Goal: Task Accomplishment & Management: Use online tool/utility

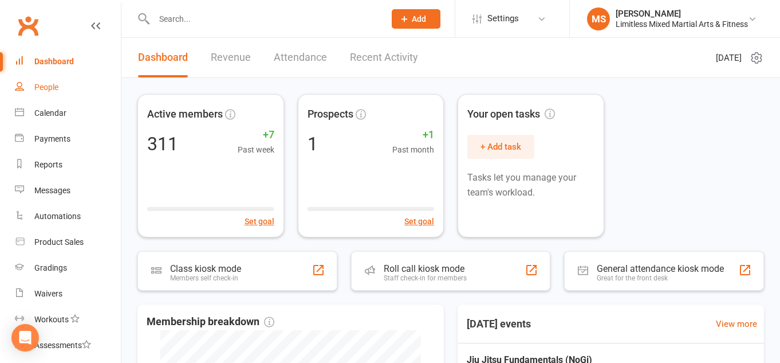
click at [58, 87] on link "People" at bounding box center [68, 87] width 106 height 26
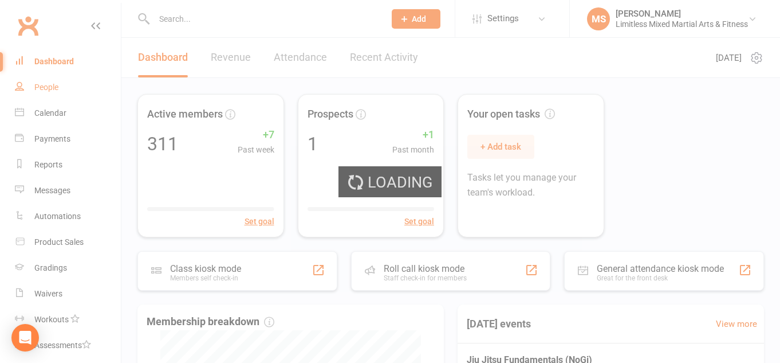
select select "100"
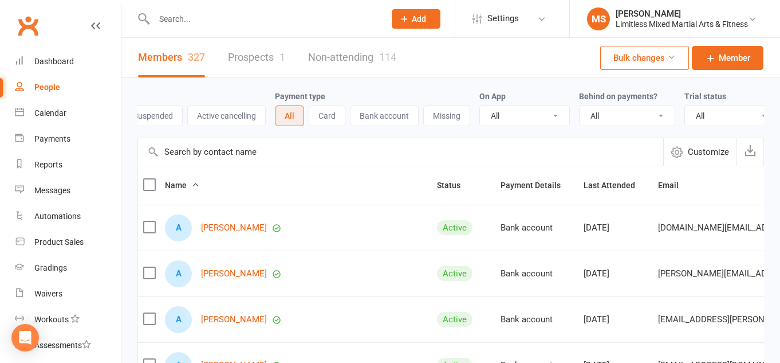
scroll to position [0, 177]
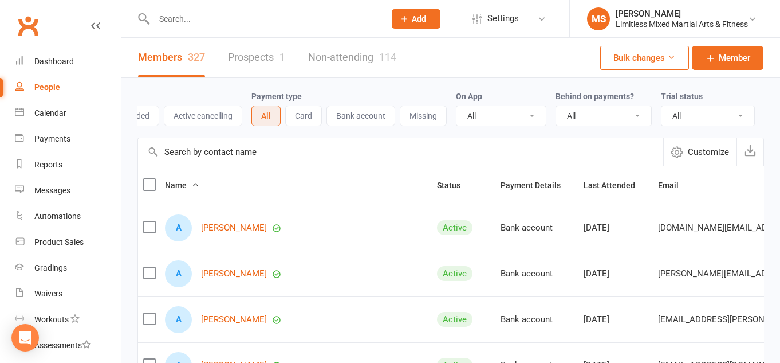
click at [624, 116] on select "All No Yes" at bounding box center [603, 115] width 95 height 19
select select "true"
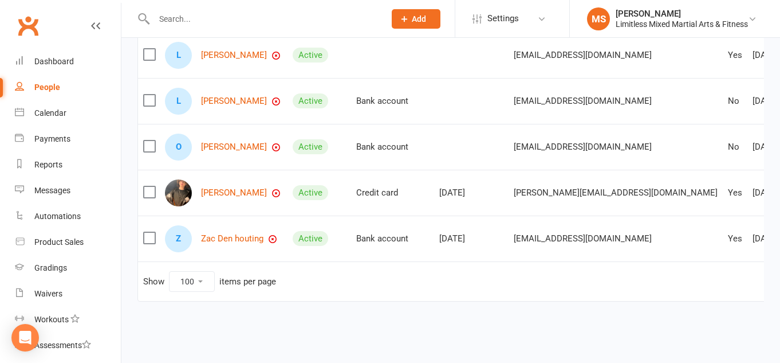
scroll to position [0, 31]
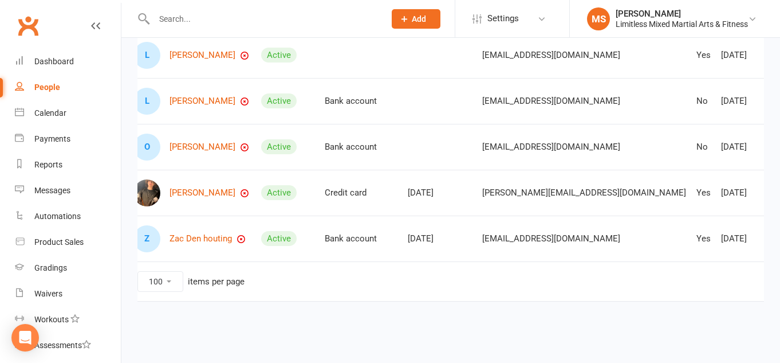
click at [232, 189] on link "Sebastian Marfleet" at bounding box center [203, 193] width 66 height 10
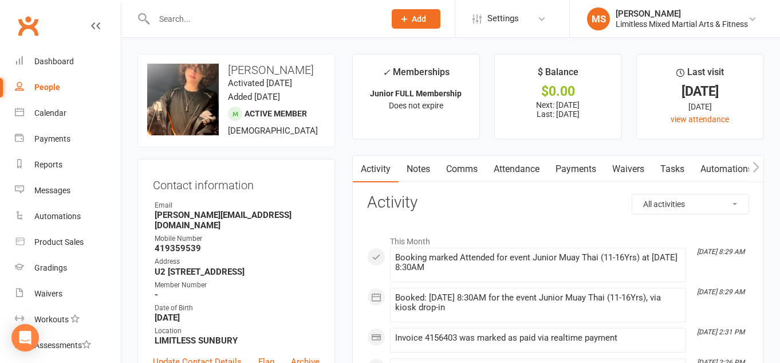
click at [587, 170] on link "Payments" at bounding box center [576, 169] width 57 height 26
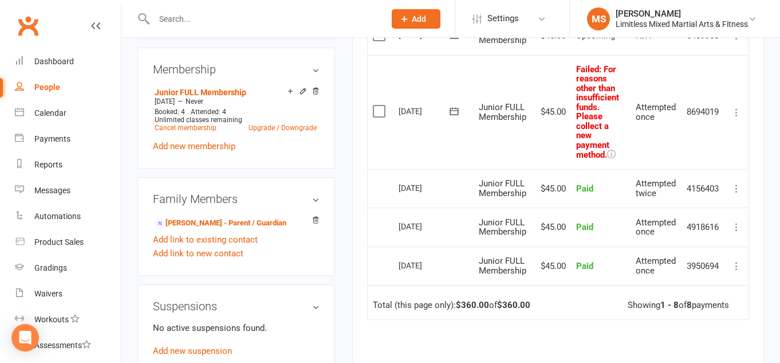
scroll to position [456, 0]
click at [737, 107] on icon at bounding box center [736, 112] width 11 height 11
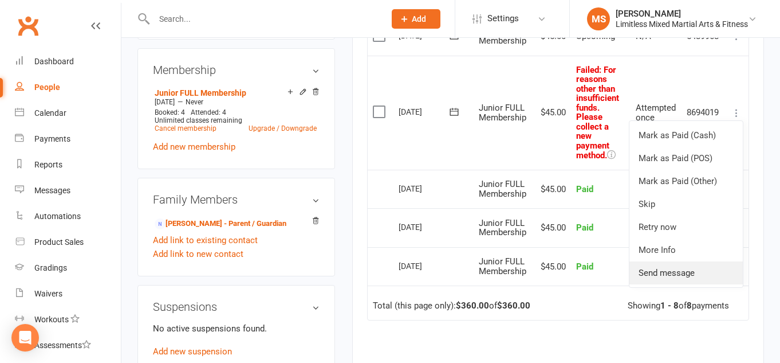
click at [667, 269] on link "Send message" at bounding box center [685, 272] width 113 height 23
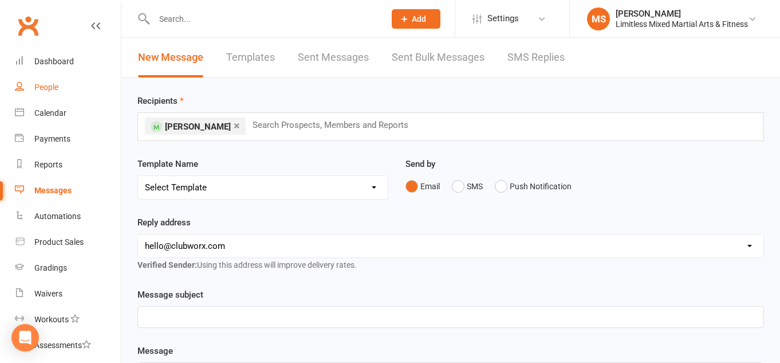
click at [42, 83] on div "People" at bounding box center [46, 86] width 24 height 9
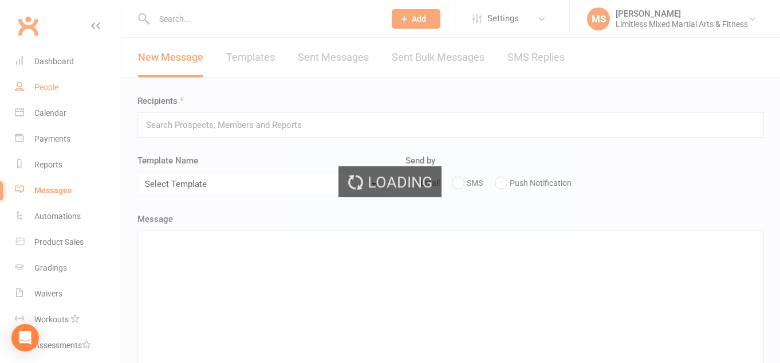
select select "true"
select select "100"
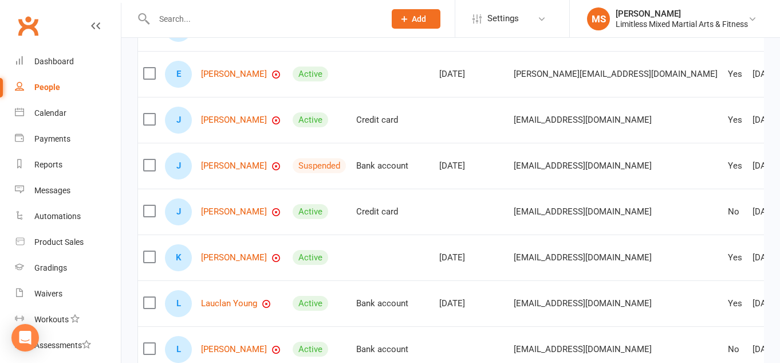
scroll to position [495, 0]
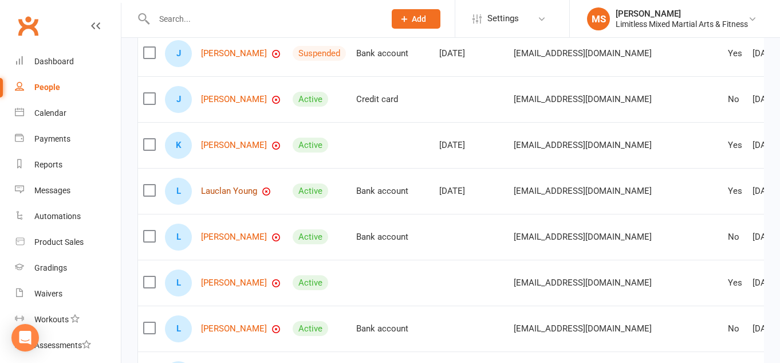
click at [232, 190] on link "Lauclan Young" at bounding box center [229, 191] width 56 height 10
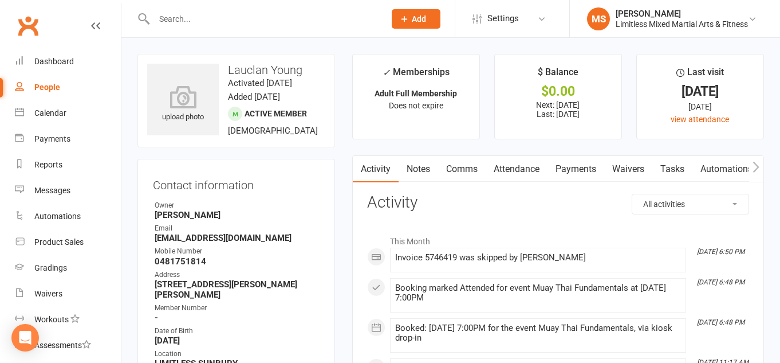
click at [577, 169] on link "Payments" at bounding box center [576, 169] width 57 height 26
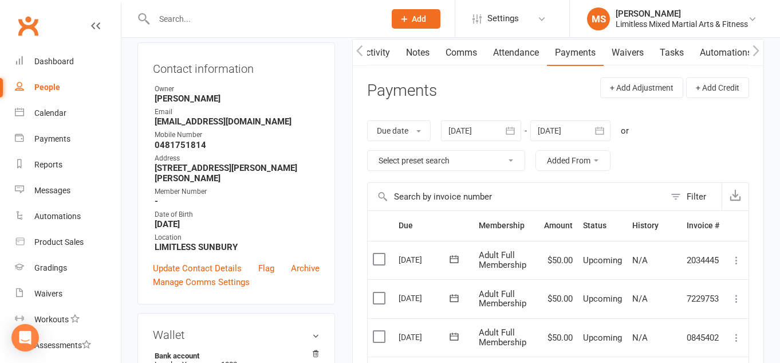
scroll to position [112, 0]
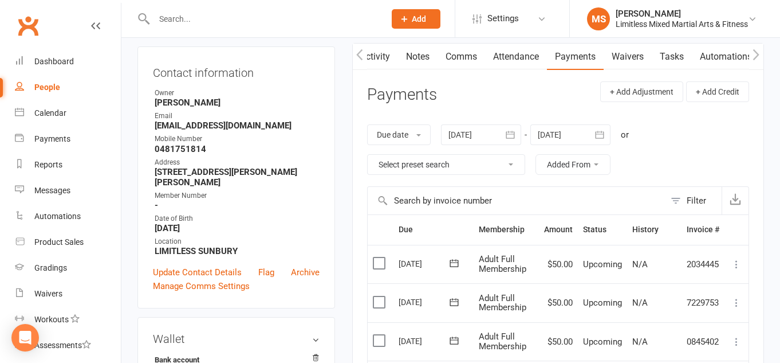
click at [45, 84] on div "People" at bounding box center [47, 86] width 26 height 9
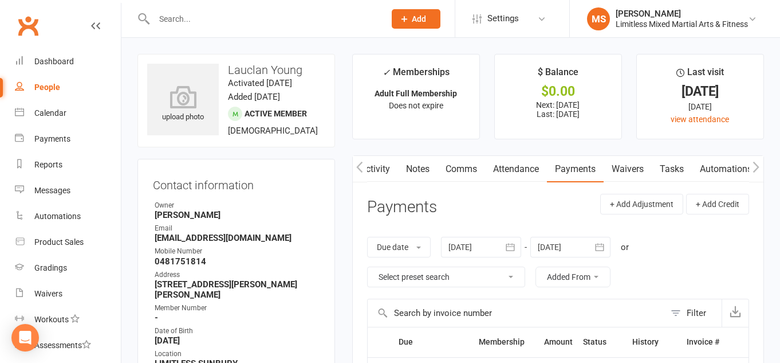
select select "true"
select select "100"
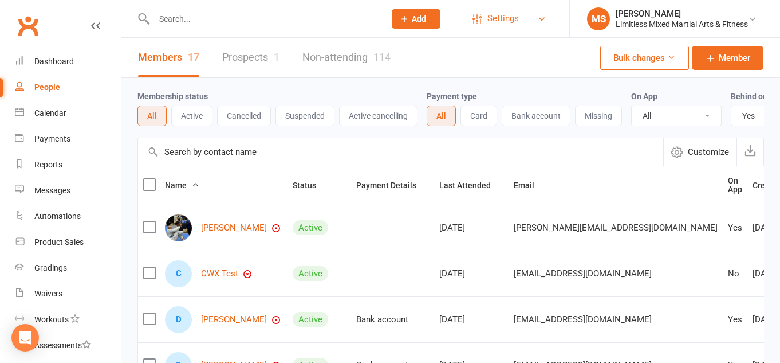
click at [513, 17] on span "Settings" at bounding box center [502, 19] width 31 height 26
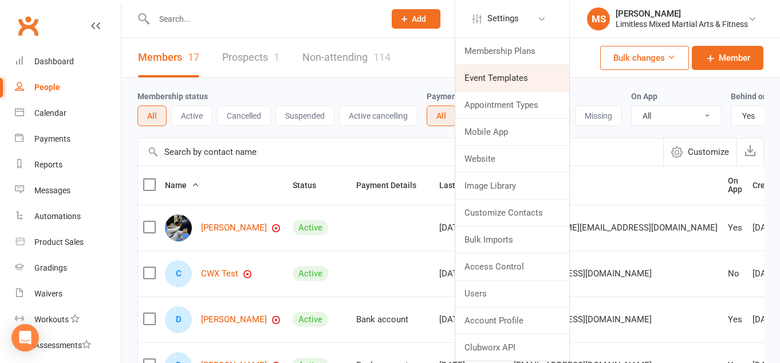
click at [508, 79] on link "Event Templates" at bounding box center [512, 78] width 114 height 26
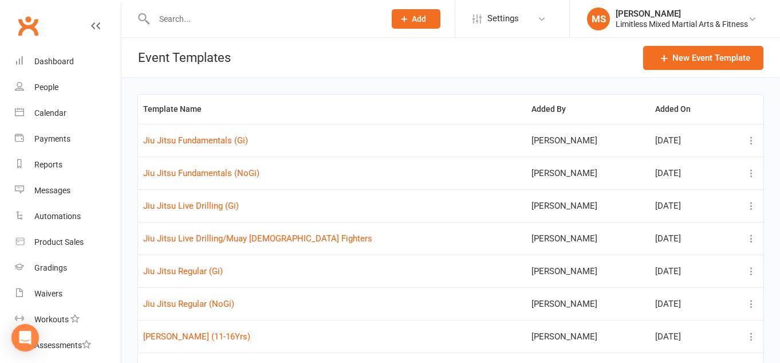
click at [751, 235] on icon at bounding box center [751, 238] width 11 height 11
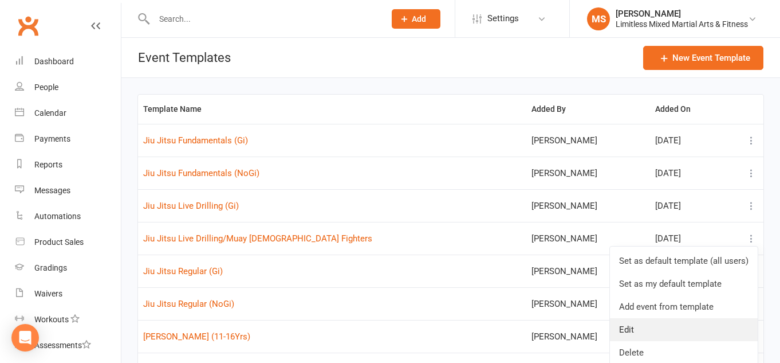
click at [678, 326] on link "Edit" at bounding box center [684, 329] width 148 height 23
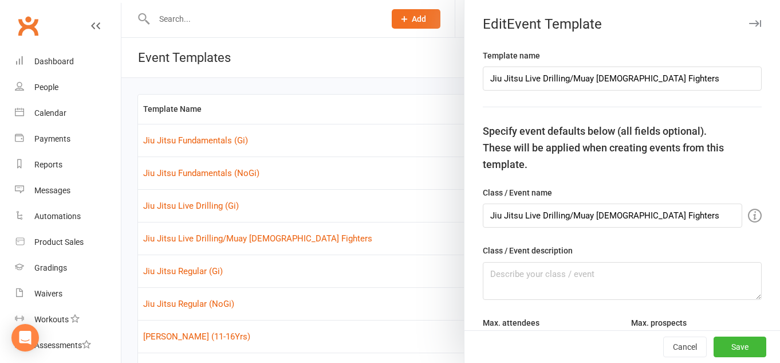
type input "Jiu Jitsu Live Drilling/Muay Thai Fighters"
type input "50"
type input "2"
select select "15554"
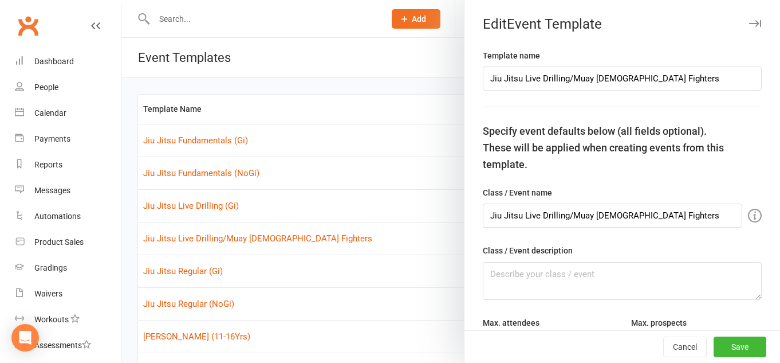
type input "8"
select select "hour"
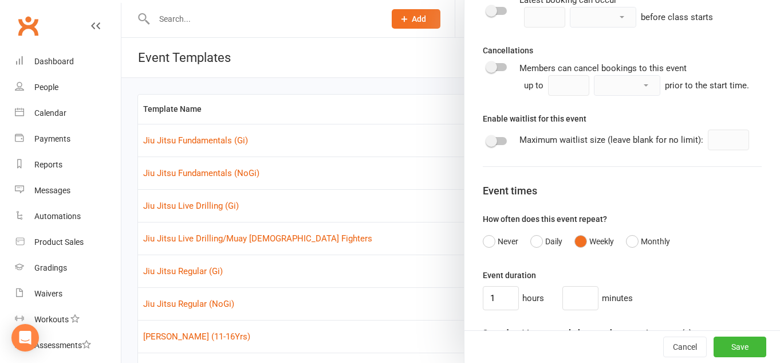
scroll to position [772, 0]
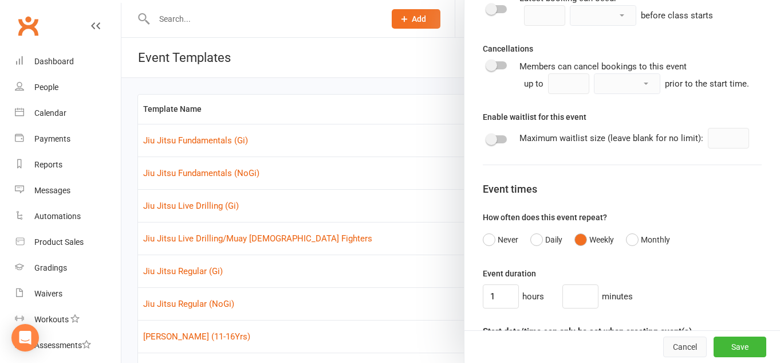
click at [678, 341] on button "Cancel" at bounding box center [685, 346] width 44 height 21
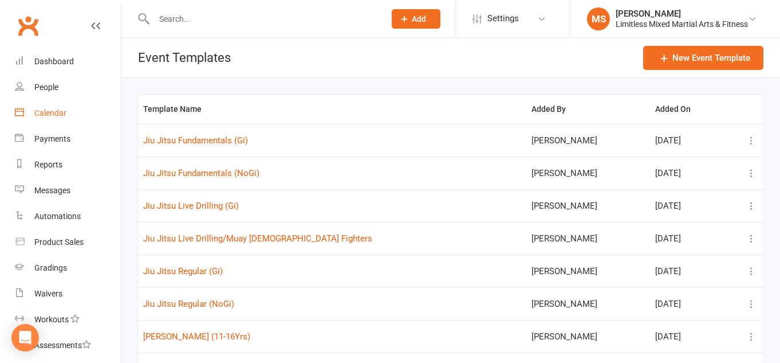
click at [57, 108] on div "Calendar" at bounding box center [50, 112] width 32 height 9
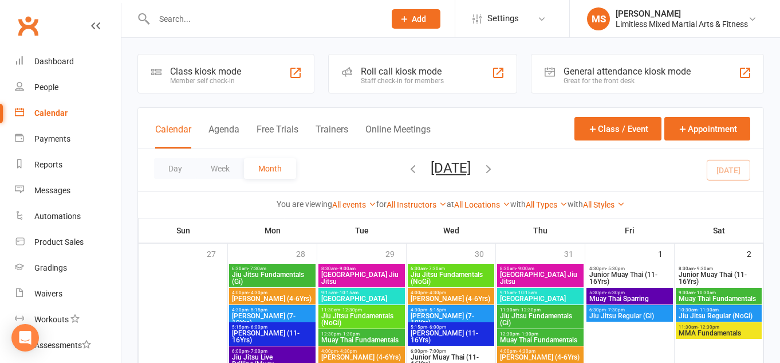
click at [407, 168] on icon "button" at bounding box center [413, 168] width 13 height 13
click at [407, 171] on icon "button" at bounding box center [413, 168] width 13 height 13
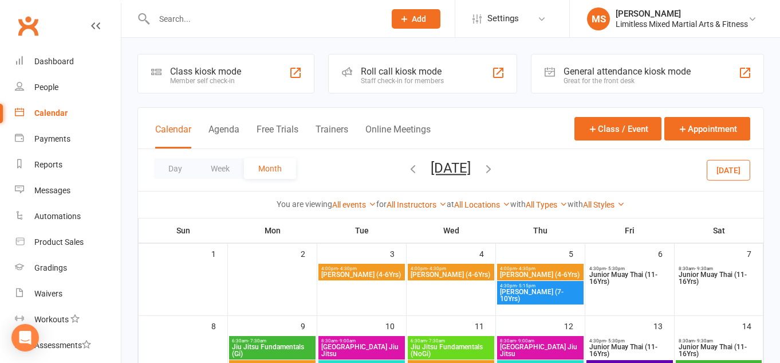
click at [407, 171] on icon "button" at bounding box center [413, 168] width 13 height 13
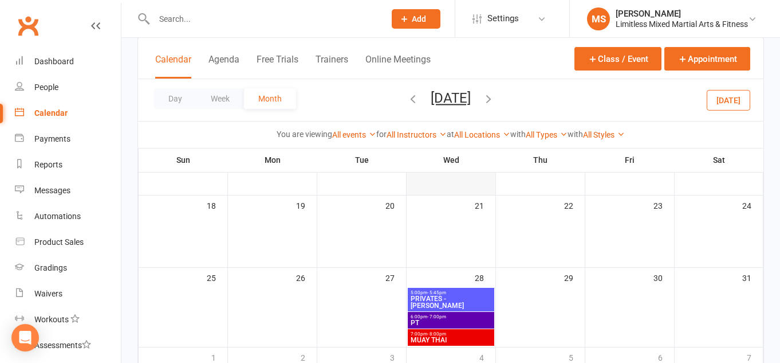
scroll to position [356, 0]
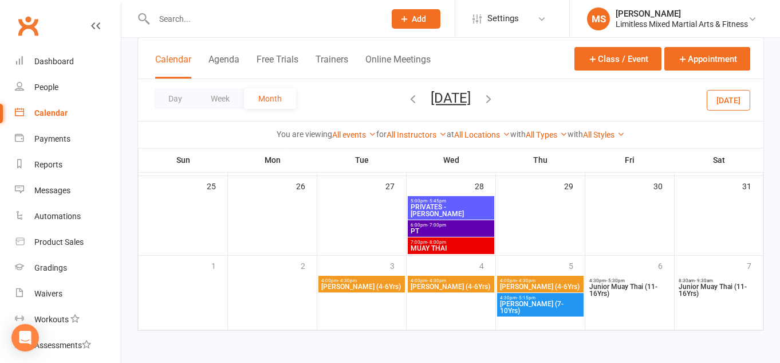
click at [495, 100] on icon "button" at bounding box center [488, 98] width 13 height 13
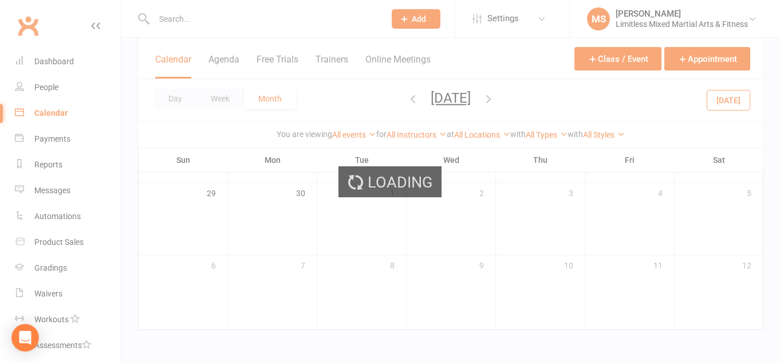
scroll to position [349, 0]
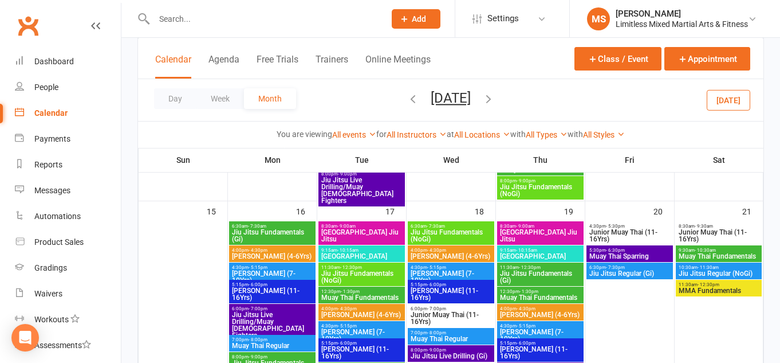
click at [288, 253] on span "Junior Jiu Jitsu (4-6Yrs)" at bounding box center [272, 256] width 82 height 7
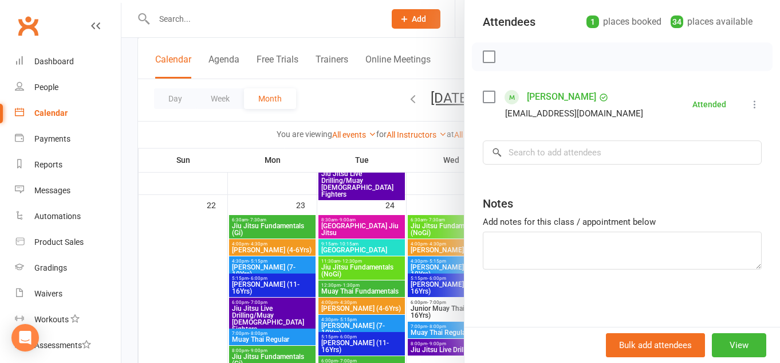
scroll to position [0, 0]
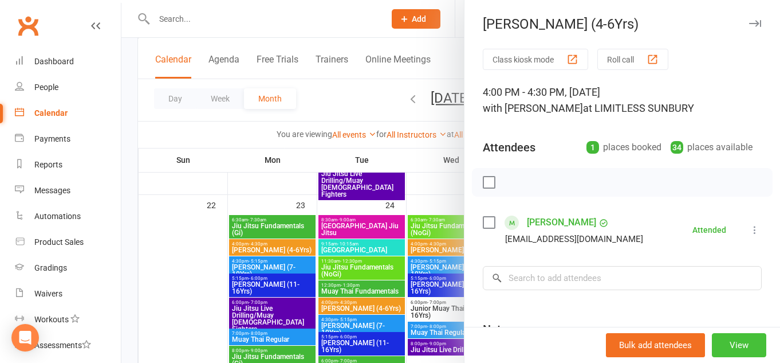
click at [747, 345] on button "View" at bounding box center [739, 345] width 54 height 24
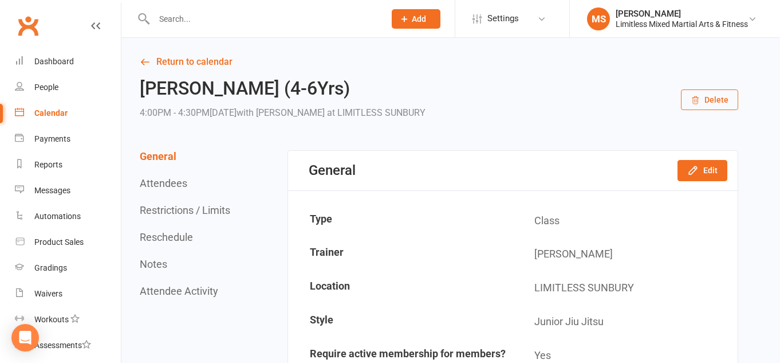
click at [53, 113] on div "Calendar" at bounding box center [50, 112] width 33 height 9
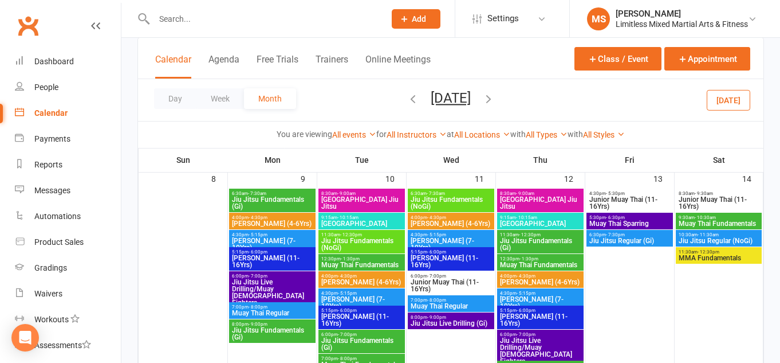
scroll to position [163, 0]
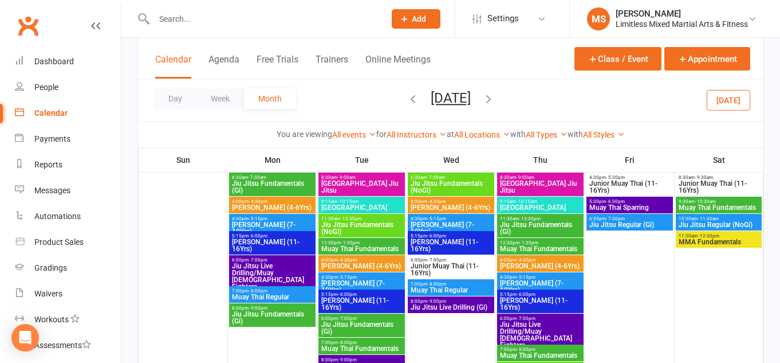
click at [260, 222] on span "Junior Jiu Jitsu (7-10Yrs)" at bounding box center [272, 228] width 82 height 14
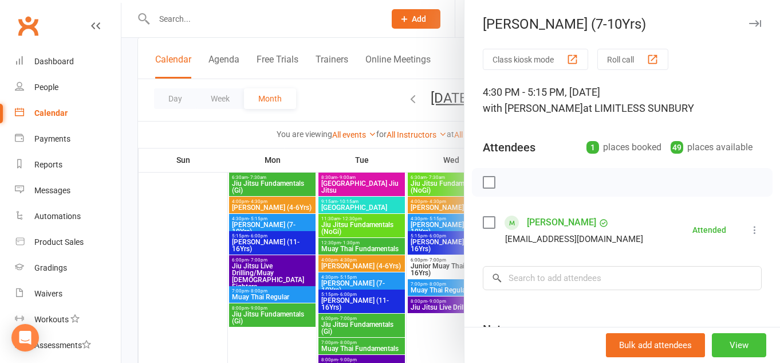
click at [737, 346] on button "View" at bounding box center [739, 345] width 54 height 24
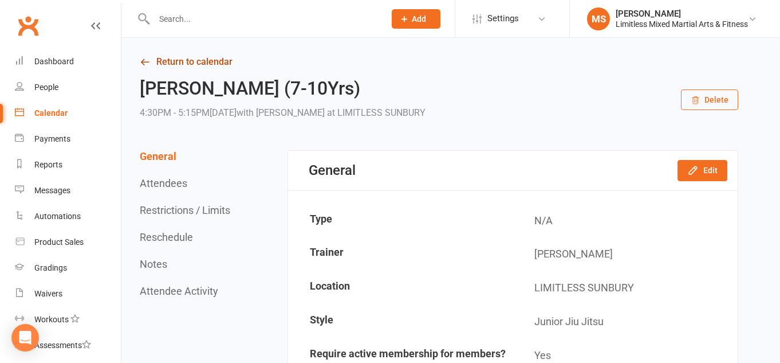
click at [183, 61] on link "Return to calendar" at bounding box center [439, 62] width 598 height 16
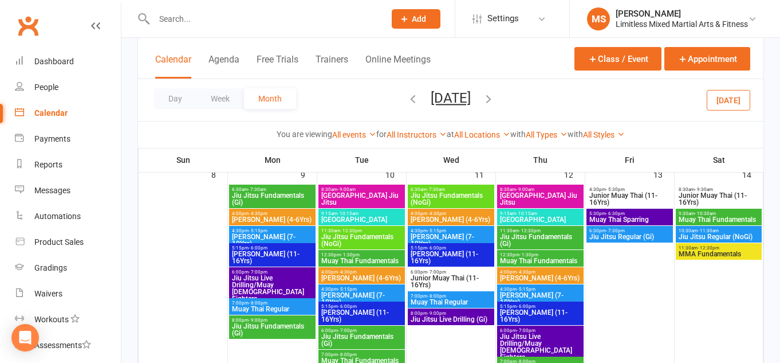
scroll to position [143, 0]
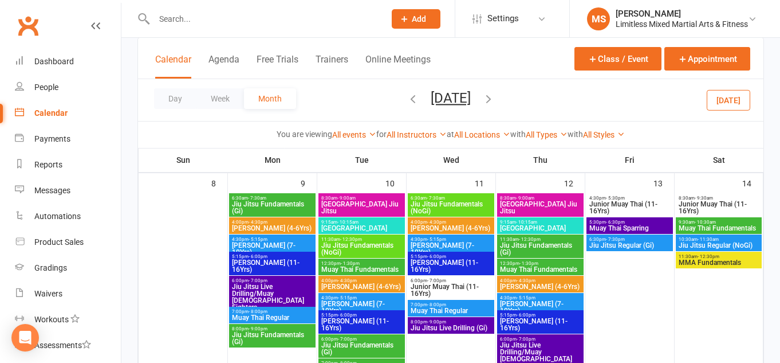
click at [271, 265] on span "Junior Jiu Jitsu (11-16Yrs)" at bounding box center [272, 266] width 82 height 14
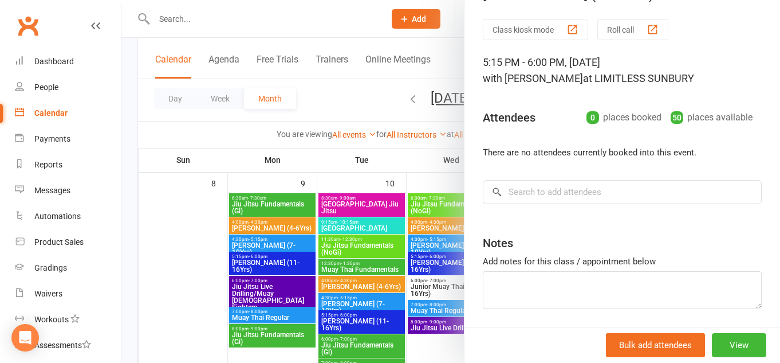
scroll to position [69, 0]
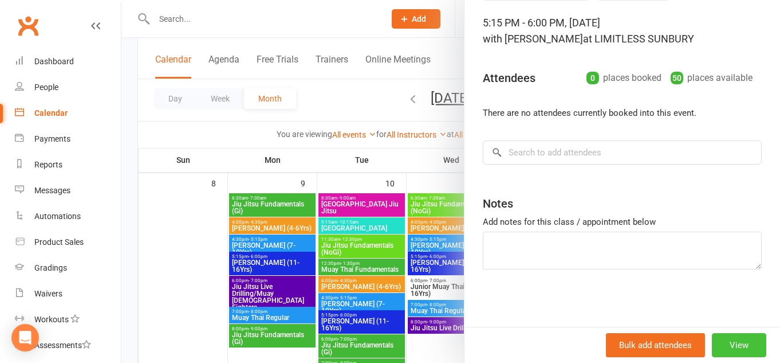
click at [729, 346] on button "View" at bounding box center [739, 345] width 54 height 24
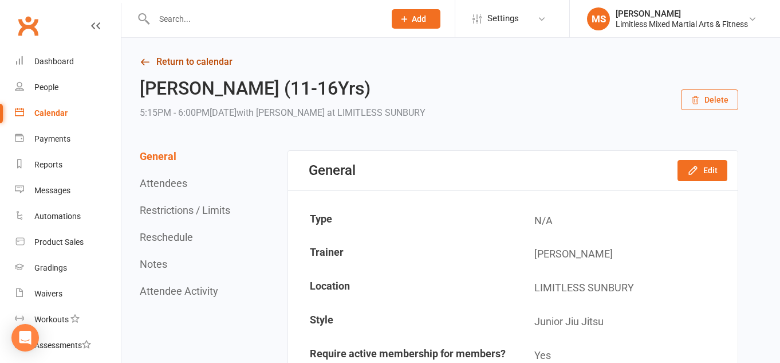
click at [209, 60] on link "Return to calendar" at bounding box center [439, 62] width 598 height 16
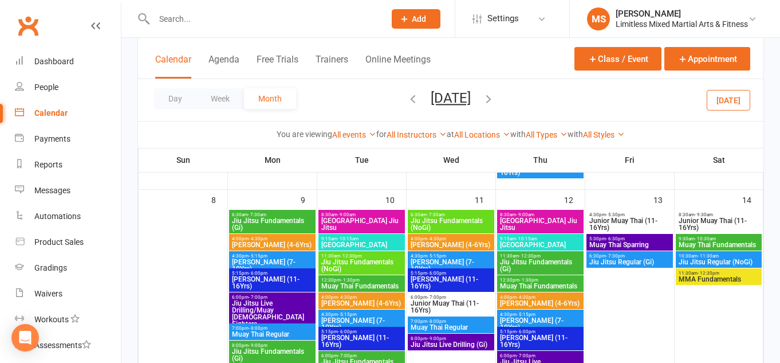
scroll to position [115, 0]
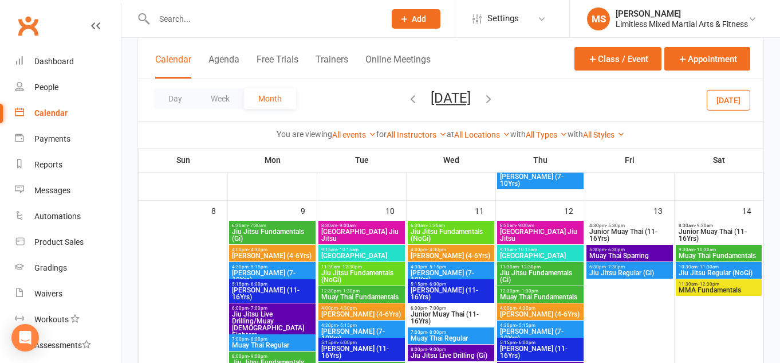
click at [264, 309] on span "- 7:00pm" at bounding box center [258, 307] width 19 height 5
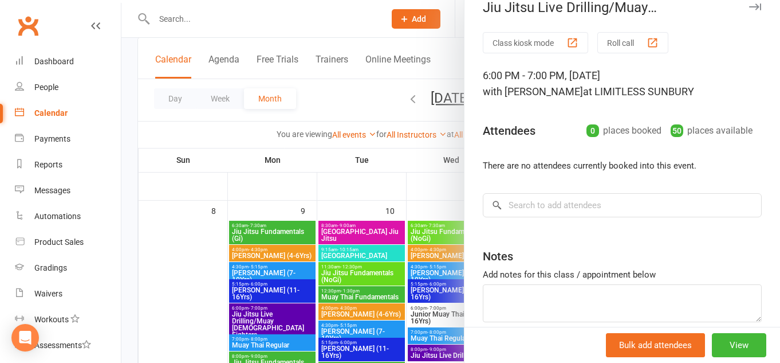
scroll to position [22, 0]
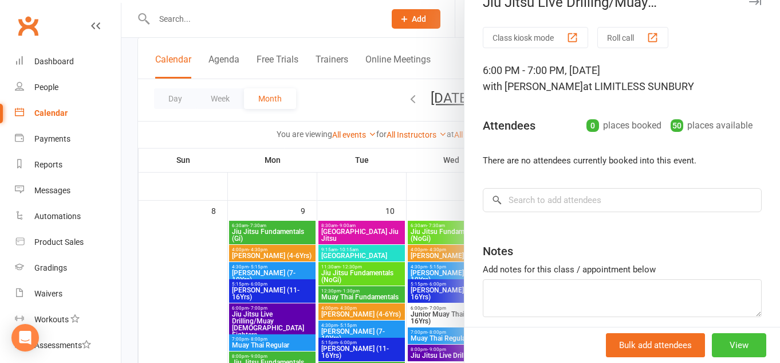
click at [730, 341] on button "View" at bounding box center [739, 345] width 54 height 24
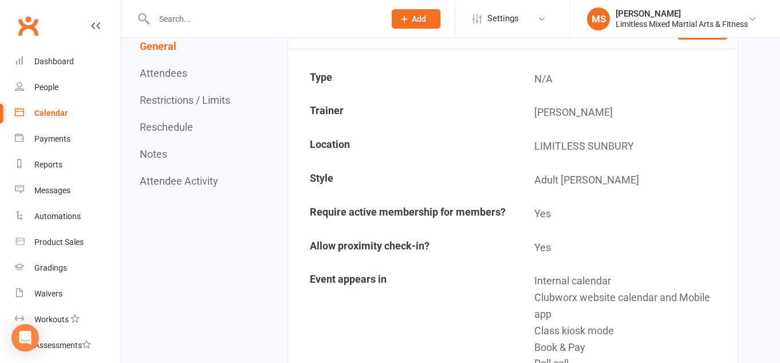
scroll to position [71, 0]
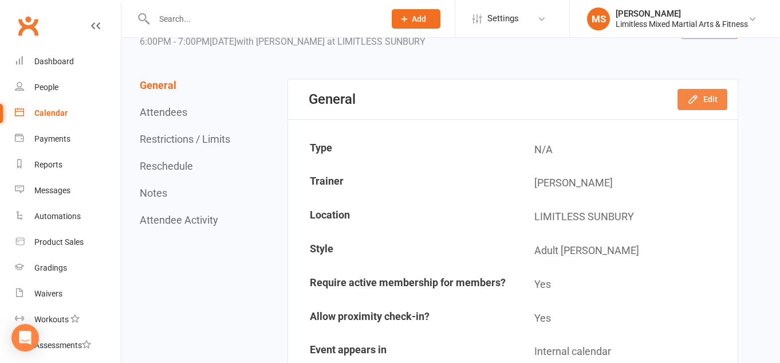
click at [704, 99] on button "Edit" at bounding box center [703, 99] width 50 height 21
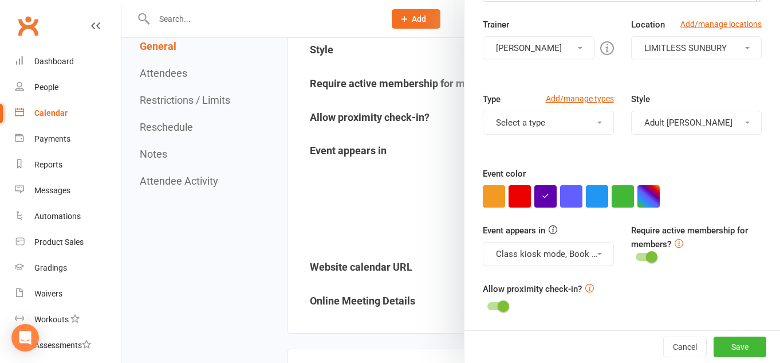
scroll to position [277, 0]
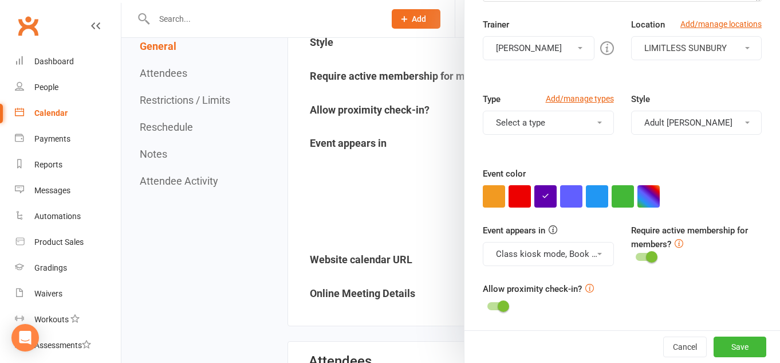
click at [746, 119] on button "Adult Jiu Jitsu" at bounding box center [696, 123] width 131 height 24
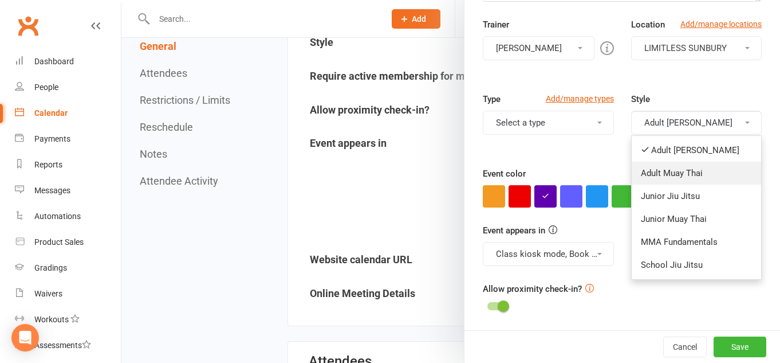
click at [696, 174] on link "Adult Muay Thai" at bounding box center [697, 173] width 130 height 23
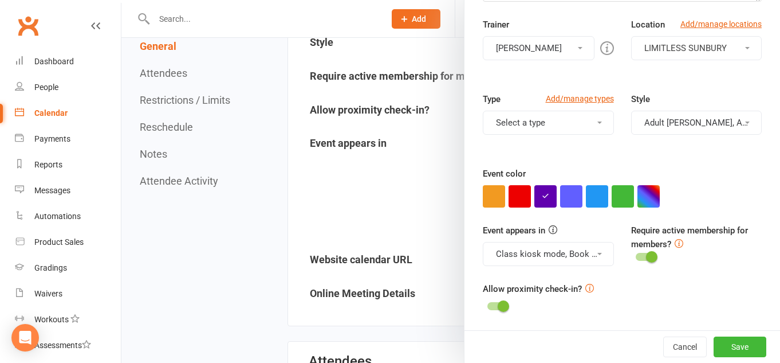
scroll to position [0, 0]
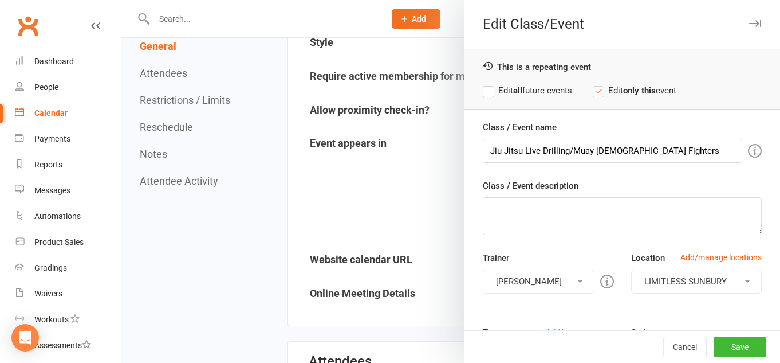
click at [537, 89] on label "Edit all future events" at bounding box center [527, 91] width 89 height 14
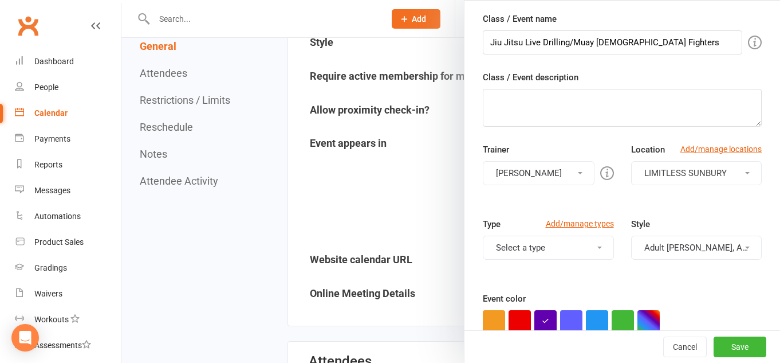
scroll to position [171, 0]
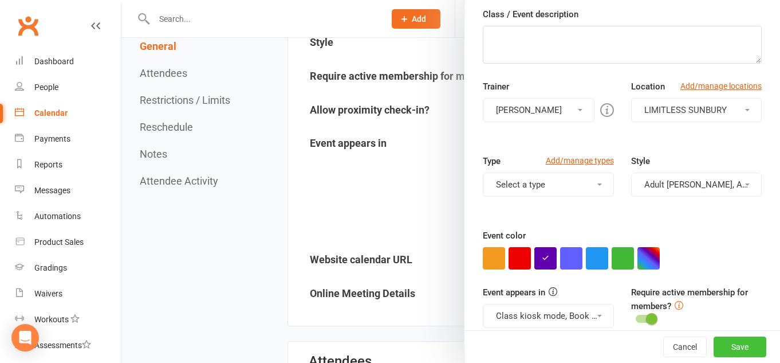
click at [740, 346] on button "Save" at bounding box center [740, 346] width 53 height 21
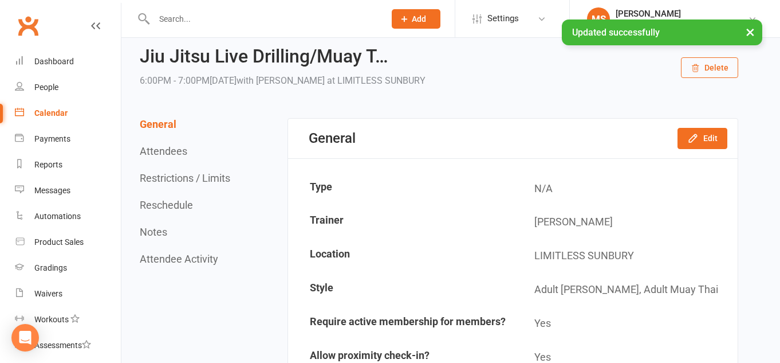
scroll to position [0, 0]
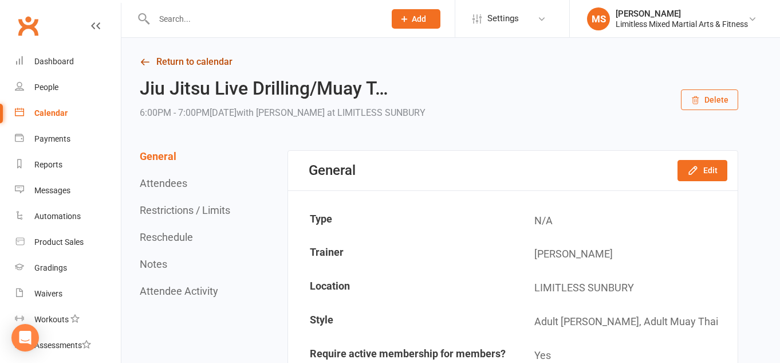
click at [178, 66] on link "Return to calendar" at bounding box center [439, 62] width 598 height 16
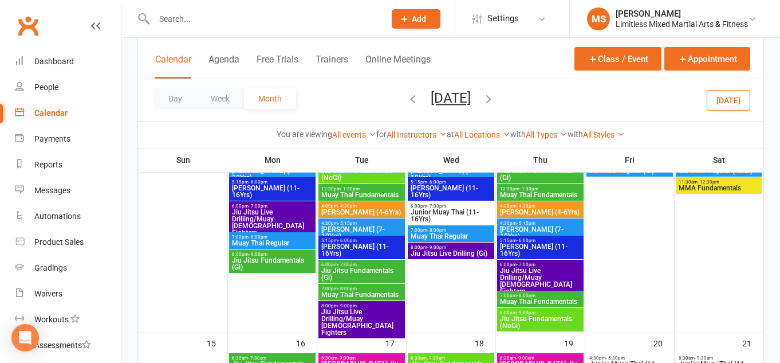
scroll to position [240, 0]
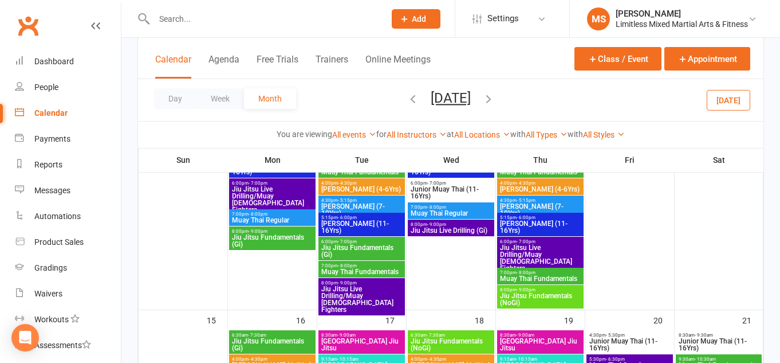
click at [270, 216] on span "Muay Thai Regular" at bounding box center [272, 219] width 82 height 7
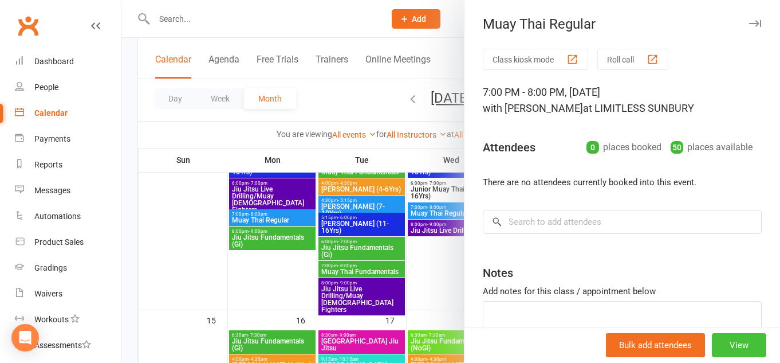
click at [736, 346] on button "View" at bounding box center [739, 345] width 54 height 24
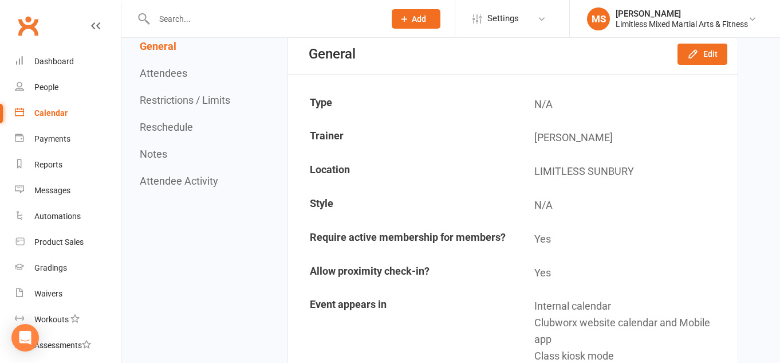
scroll to position [127, 0]
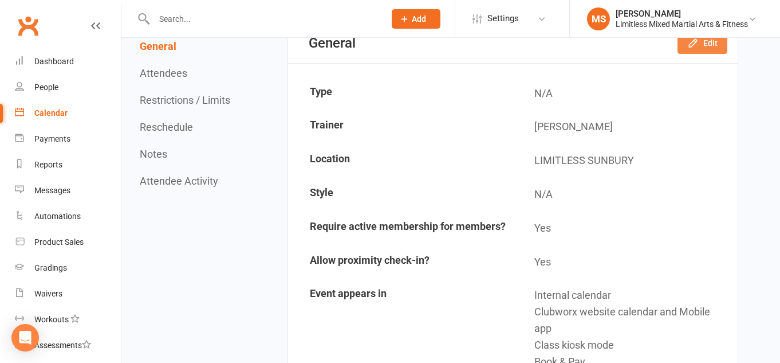
click at [707, 43] on button "Edit" at bounding box center [703, 43] width 50 height 21
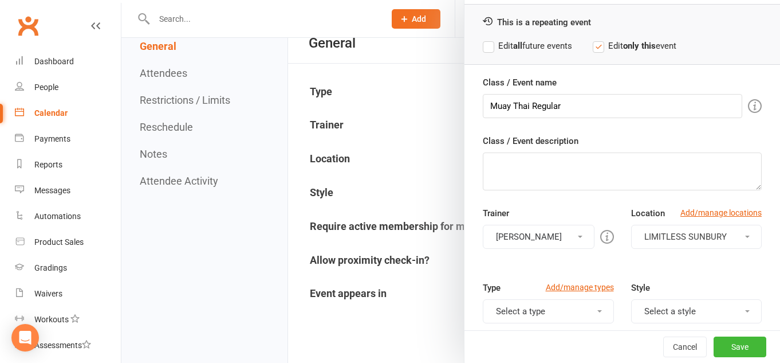
scroll to position [0, 0]
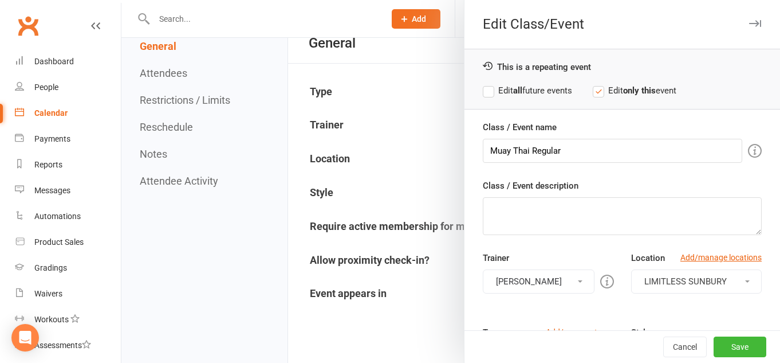
click at [537, 89] on label "Edit all future events" at bounding box center [527, 91] width 89 height 14
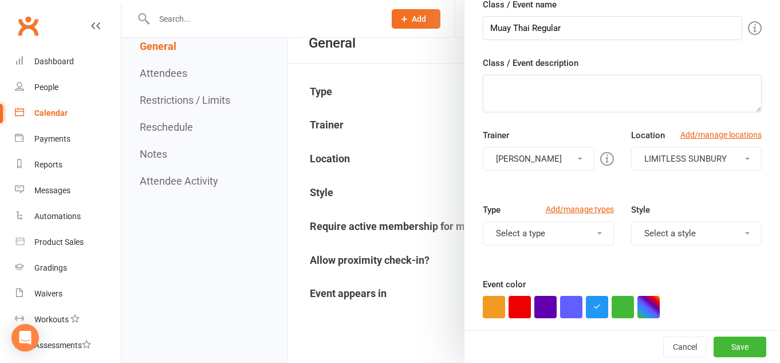
scroll to position [136, 0]
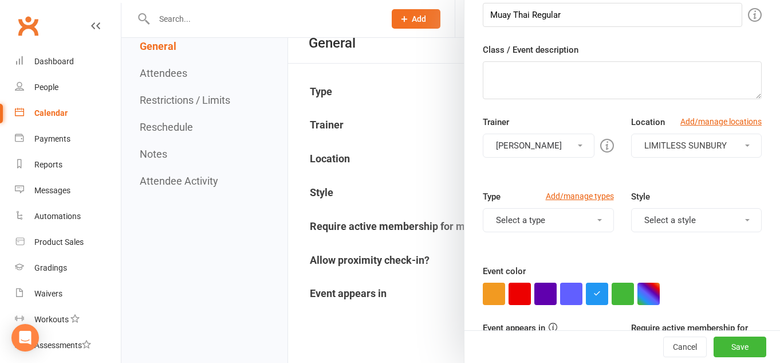
click at [688, 228] on button "Select a style" at bounding box center [696, 220] width 131 height 24
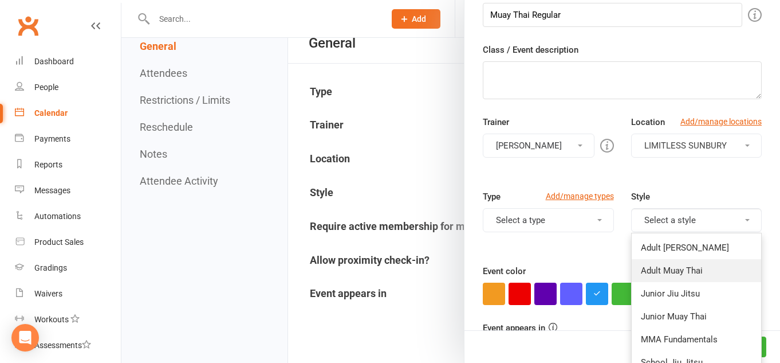
click at [694, 278] on link "Adult Muay Thai" at bounding box center [697, 270] width 130 height 23
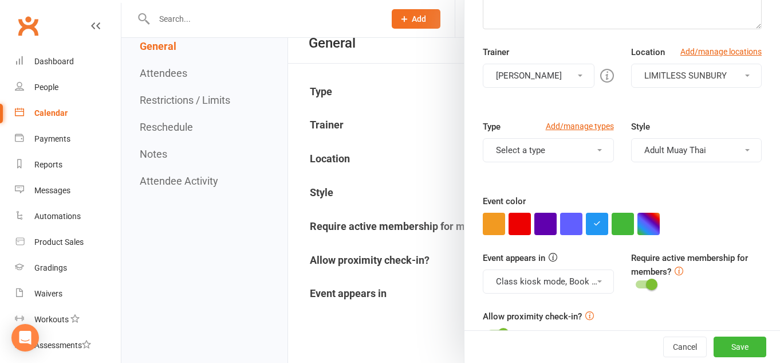
scroll to position [207, 0]
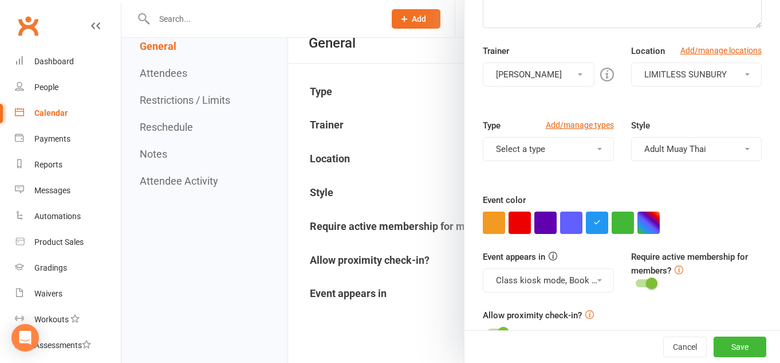
click at [601, 148] on span at bounding box center [599, 149] width 5 height 2
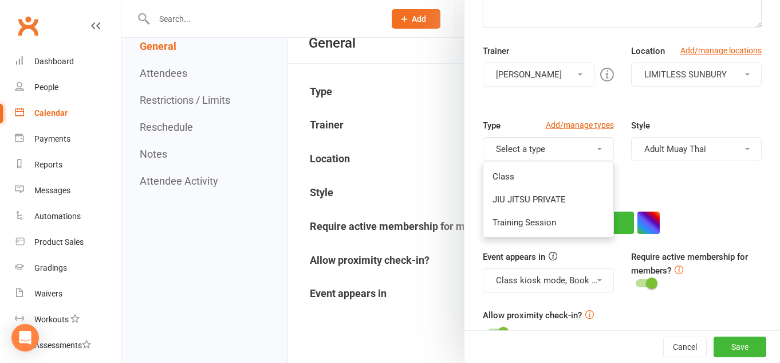
click at [648, 181] on div "Type Add/manage types Select a type Class JIU JITSU PRIVATE Training Session St…" at bounding box center [622, 156] width 296 height 74
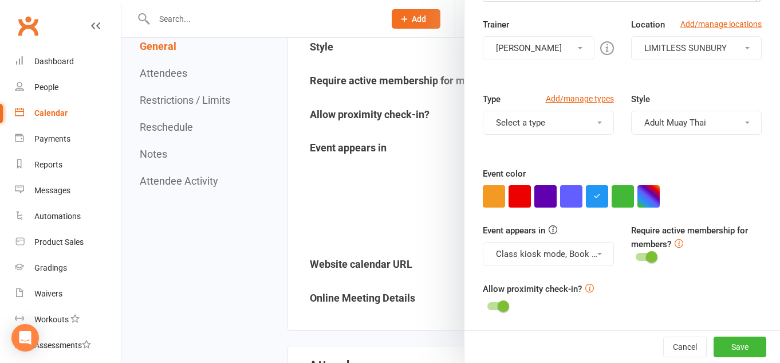
scroll to position [280, 0]
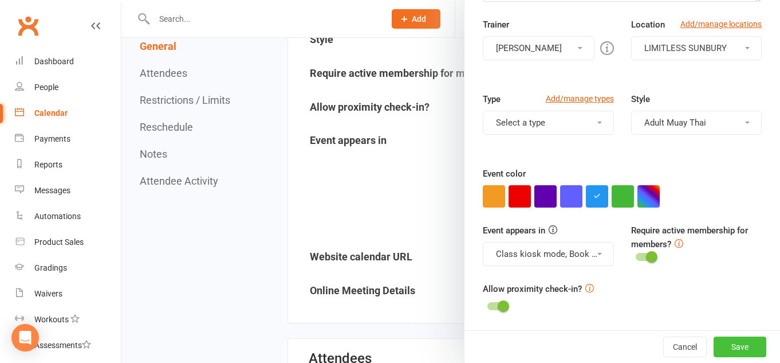
click at [735, 352] on button "Save" at bounding box center [740, 346] width 53 height 21
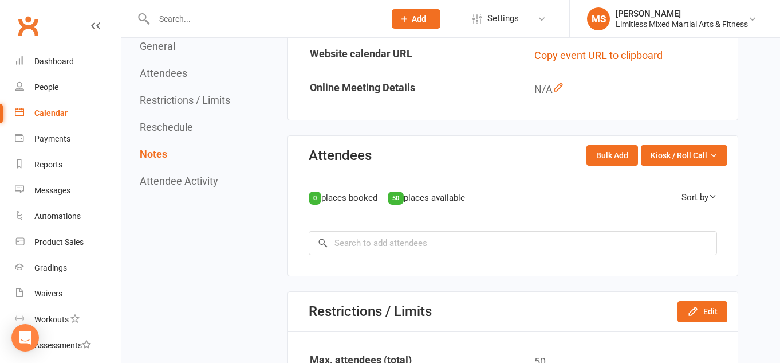
scroll to position [0, 0]
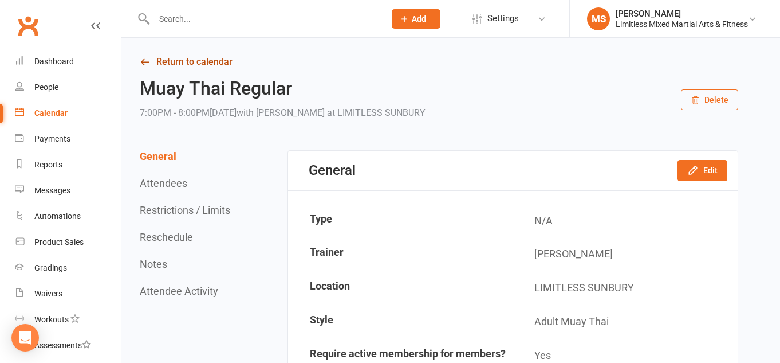
click at [211, 64] on link "Return to calendar" at bounding box center [439, 62] width 598 height 16
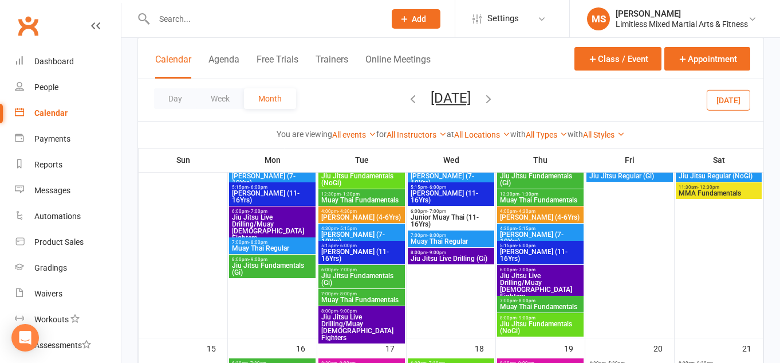
scroll to position [231, 0]
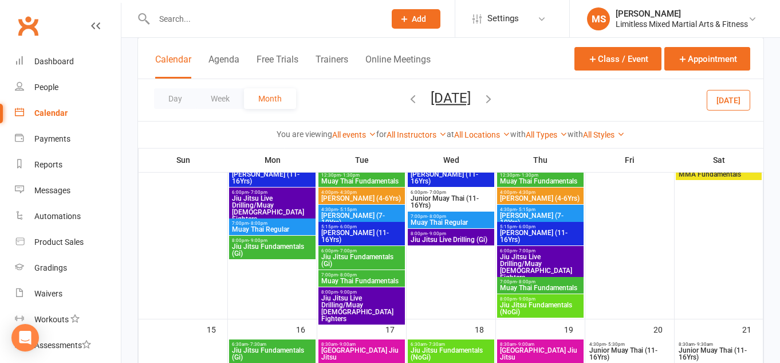
click at [273, 252] on span "Jiu Jitsu Fundamentals (Gi)" at bounding box center [272, 250] width 82 height 14
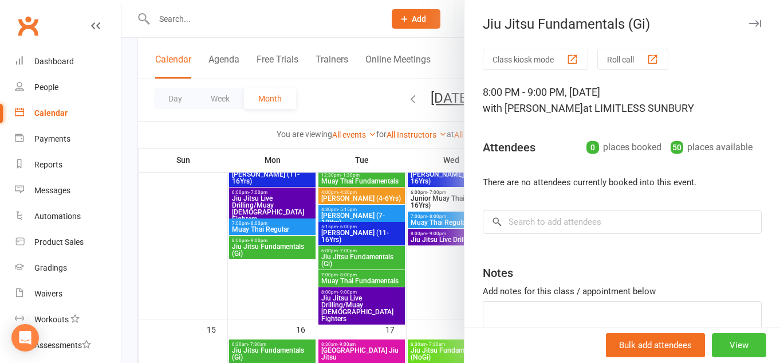
click at [741, 348] on button "View" at bounding box center [739, 345] width 54 height 24
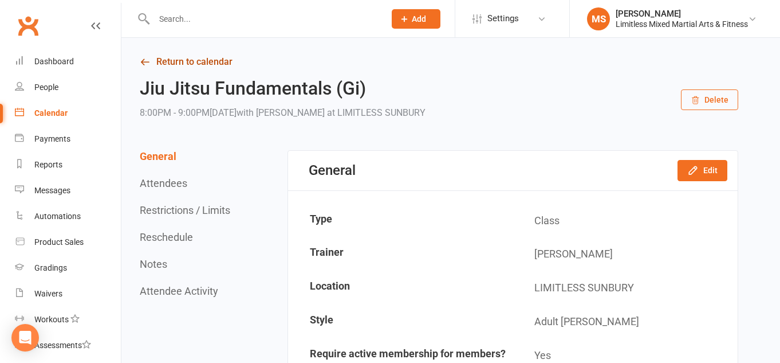
click at [204, 62] on link "Return to calendar" at bounding box center [439, 62] width 598 height 16
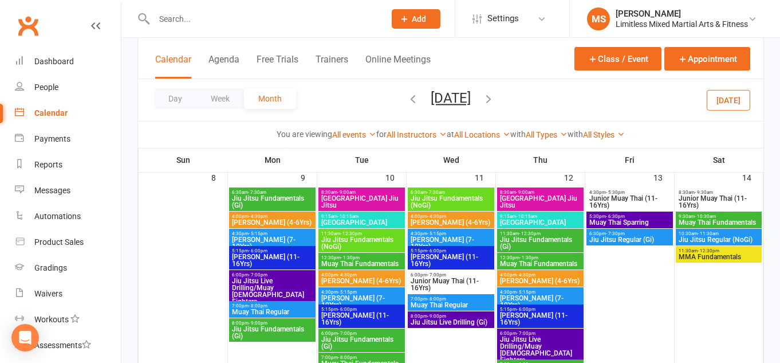
scroll to position [159, 0]
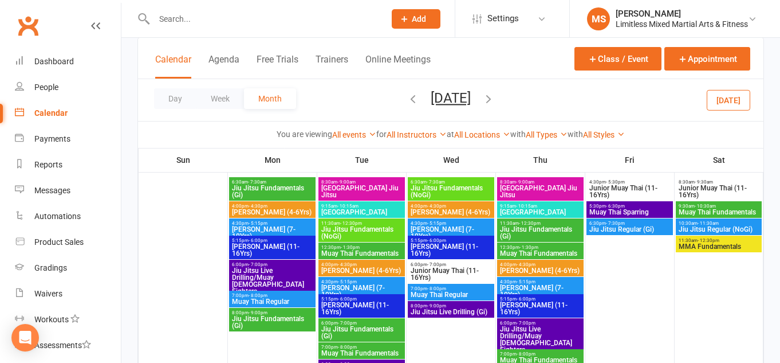
click at [358, 183] on span "8:30am - 9:00am" at bounding box center [362, 181] width 82 height 5
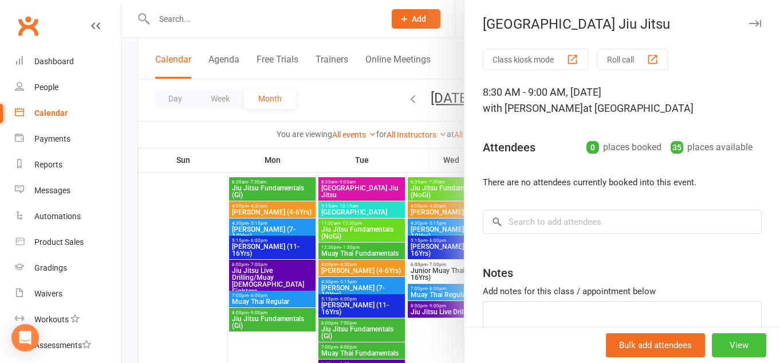
click at [733, 347] on button "View" at bounding box center [739, 345] width 54 height 24
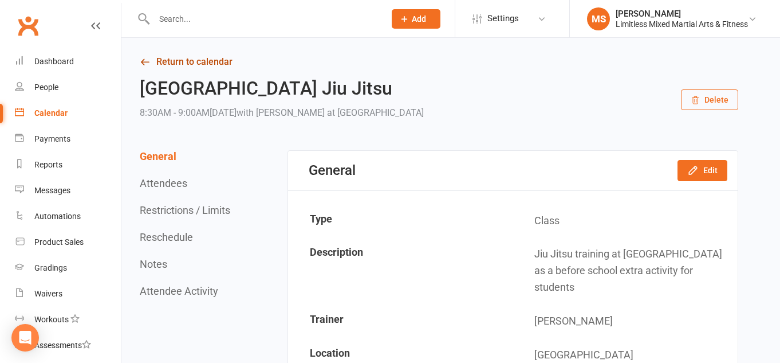
click at [176, 63] on link "Return to calendar" at bounding box center [439, 62] width 598 height 16
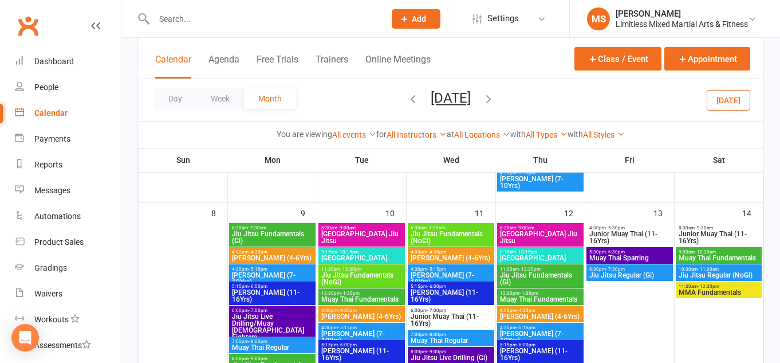
scroll to position [144, 0]
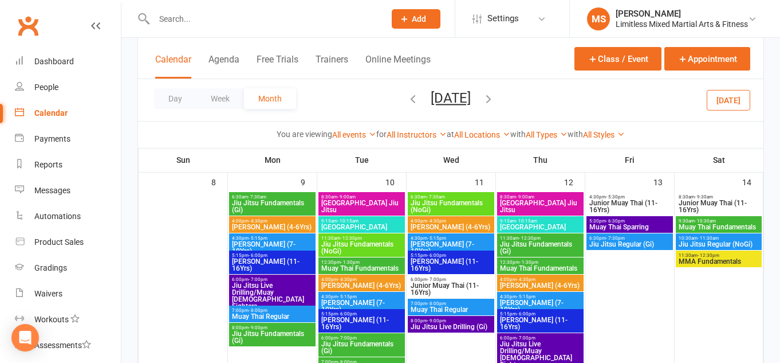
click at [356, 223] on span "Macedon School" at bounding box center [362, 226] width 82 height 7
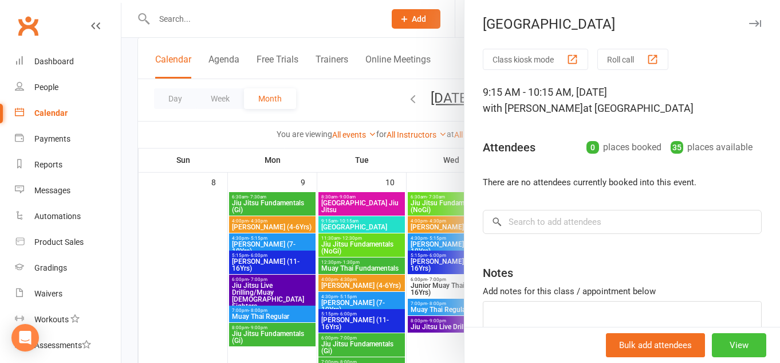
click at [749, 347] on button "View" at bounding box center [739, 345] width 54 height 24
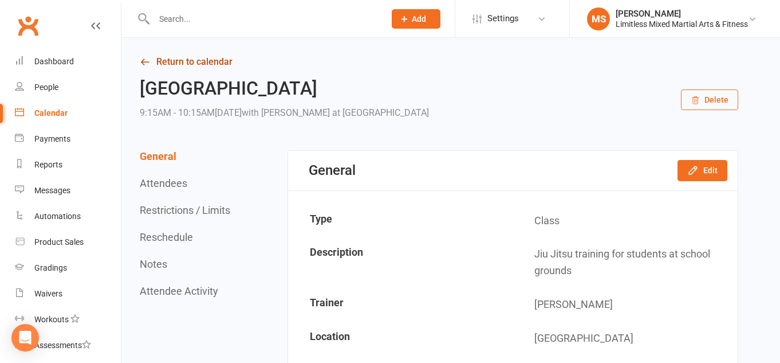
click at [211, 63] on link "Return to calendar" at bounding box center [439, 62] width 598 height 16
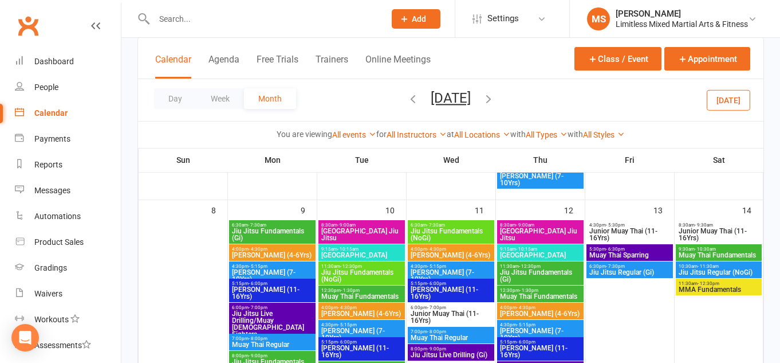
scroll to position [112, 0]
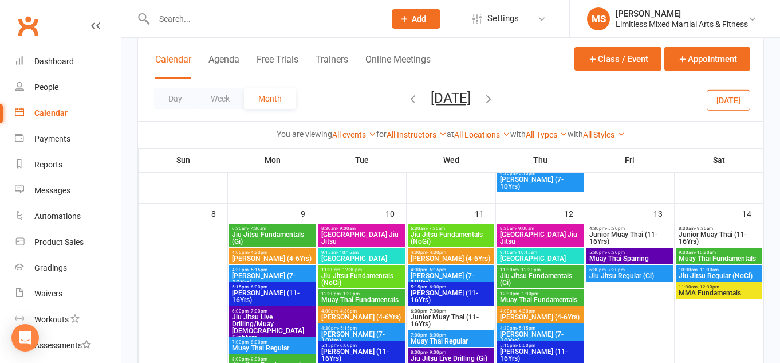
click at [365, 275] on span "Jiu Jitsu Fundamentals (NoGi)" at bounding box center [362, 279] width 82 height 14
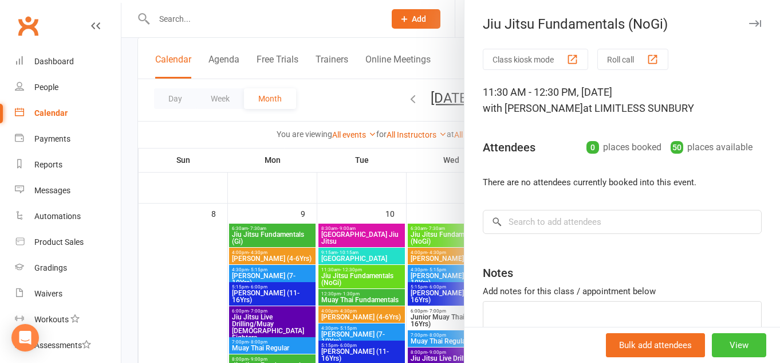
click at [733, 348] on button "View" at bounding box center [739, 345] width 54 height 24
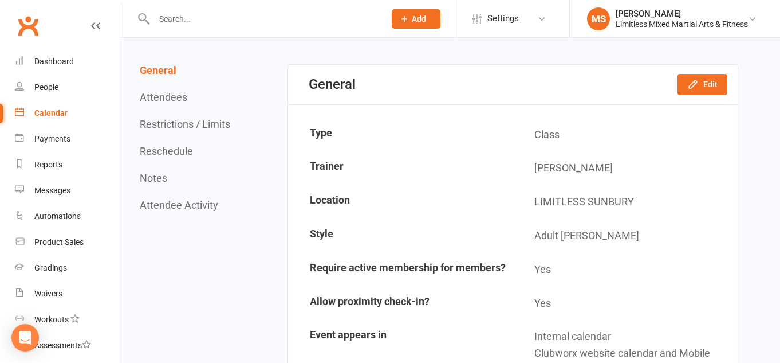
scroll to position [95, 0]
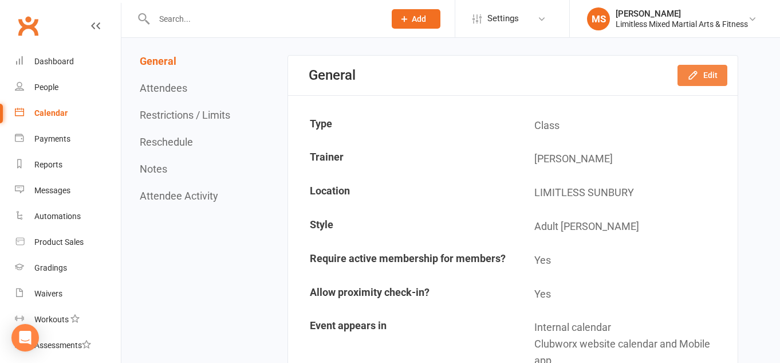
click at [700, 76] on button "Edit" at bounding box center [703, 75] width 50 height 21
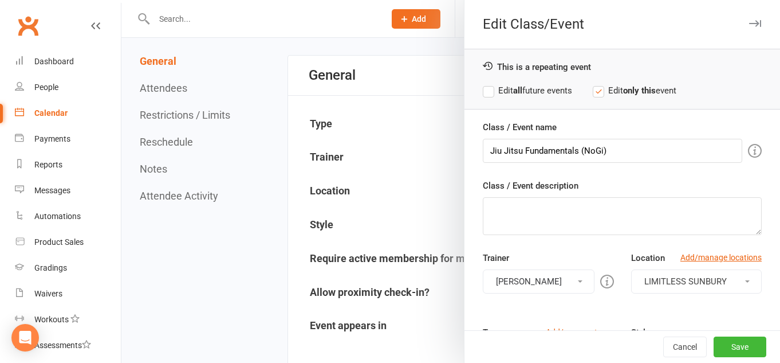
click at [578, 281] on div "You can assign a trainer/instructor to the event. Don't see your trainer in the…" at bounding box center [481, 281] width 220 height 26
click at [575, 281] on button "[PERSON_NAME]" at bounding box center [539, 281] width 112 height 24
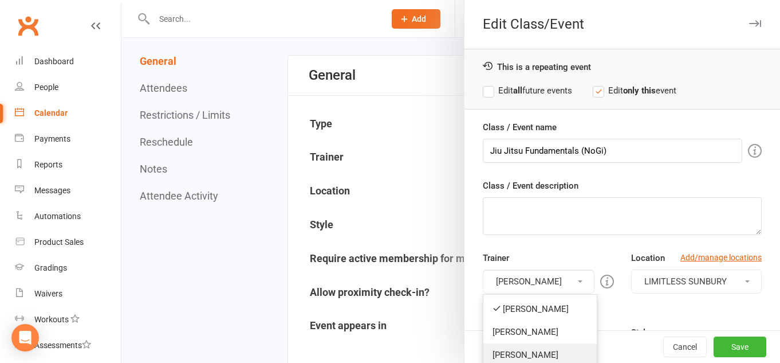
click at [519, 351] on link "Troy Skidmore" at bounding box center [539, 354] width 113 height 23
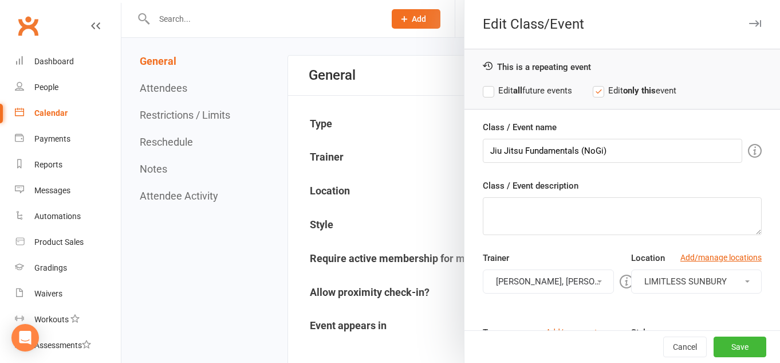
click at [548, 282] on button "Megan Skidmore, Troy Skidmore" at bounding box center [548, 281] width 131 height 24
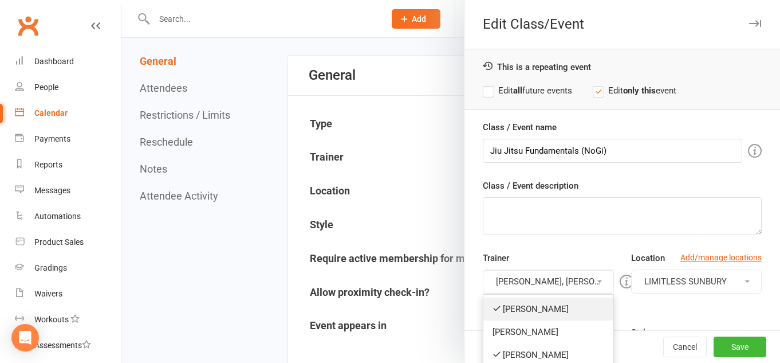
click at [533, 304] on link "[PERSON_NAME]" at bounding box center [548, 308] width 130 height 23
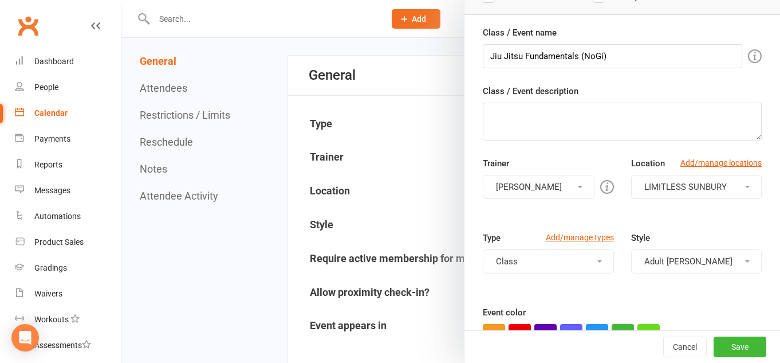
scroll to position [104, 0]
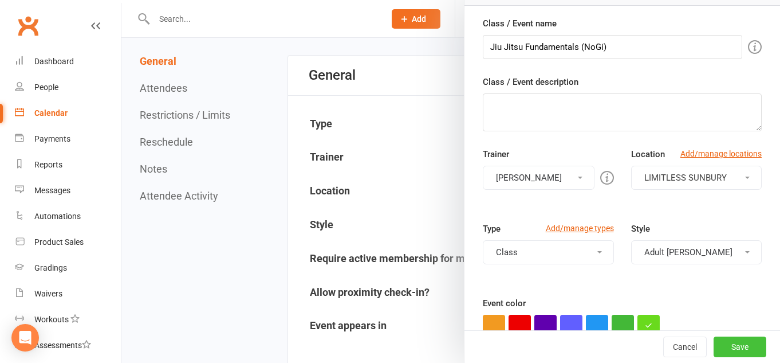
click at [733, 346] on button "Save" at bounding box center [740, 346] width 53 height 21
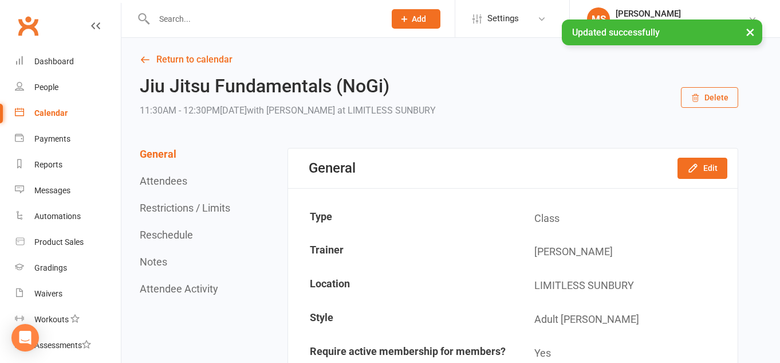
scroll to position [0, 0]
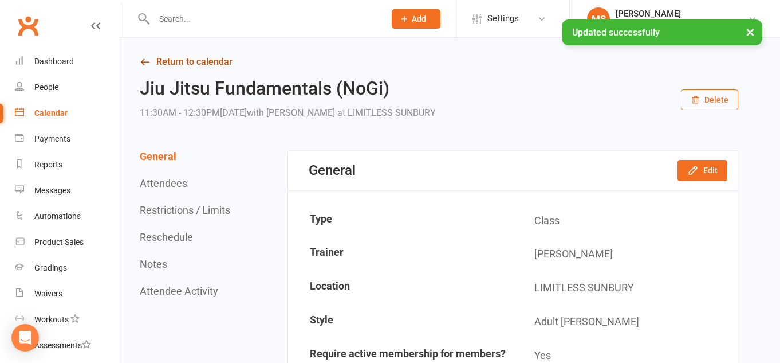
click at [201, 60] on link "Return to calendar" at bounding box center [439, 62] width 598 height 16
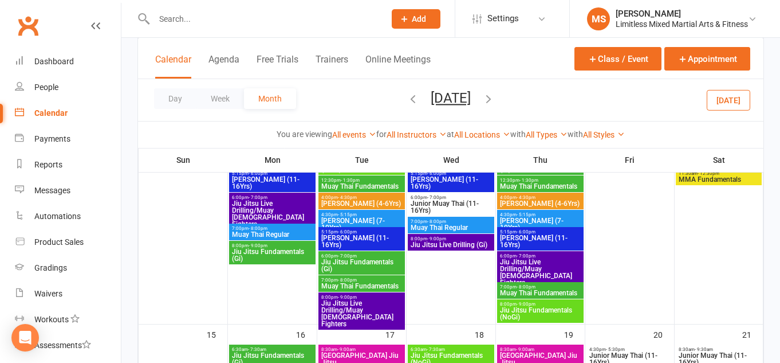
scroll to position [234, 0]
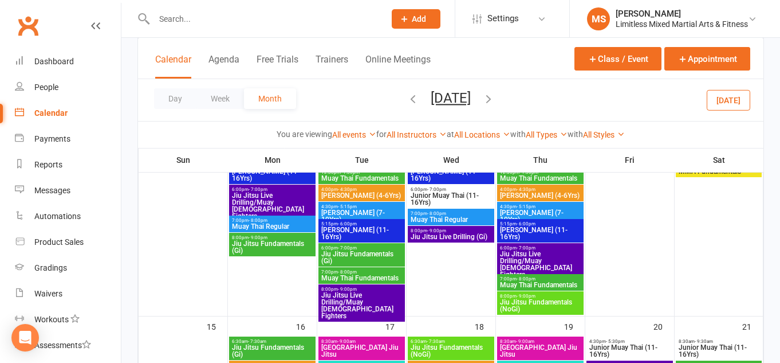
click at [356, 275] on span "Muay Thai Fundamentals" at bounding box center [362, 277] width 82 height 7
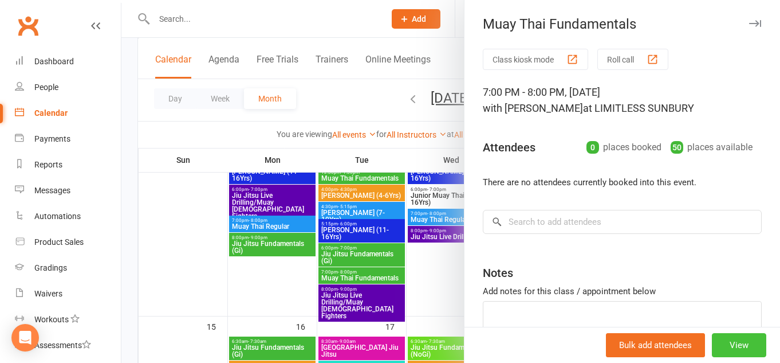
click at [745, 344] on button "View" at bounding box center [739, 345] width 54 height 24
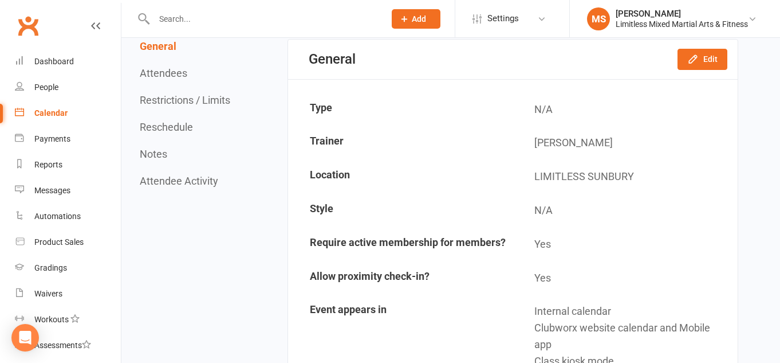
scroll to position [113, 0]
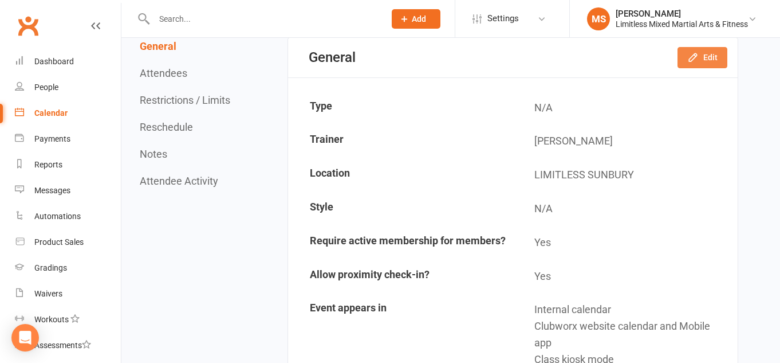
click at [711, 57] on button "Edit" at bounding box center [703, 57] width 50 height 21
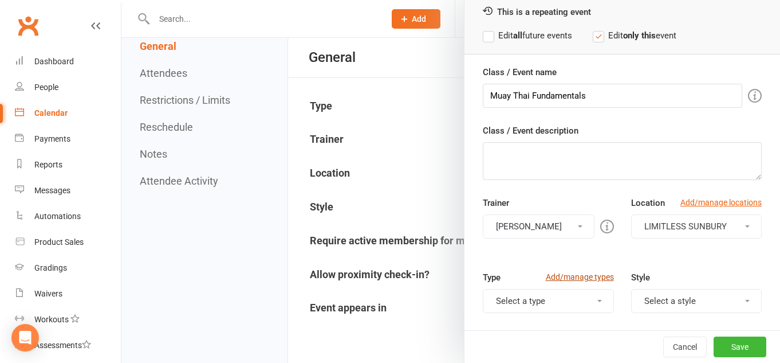
scroll to position [97, 0]
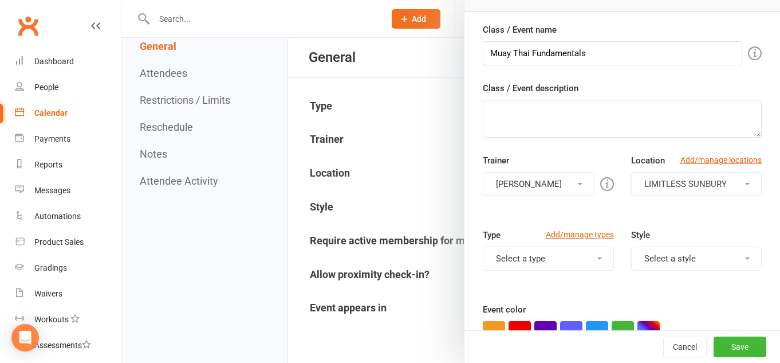
click at [688, 262] on button "Select a style" at bounding box center [696, 258] width 131 height 24
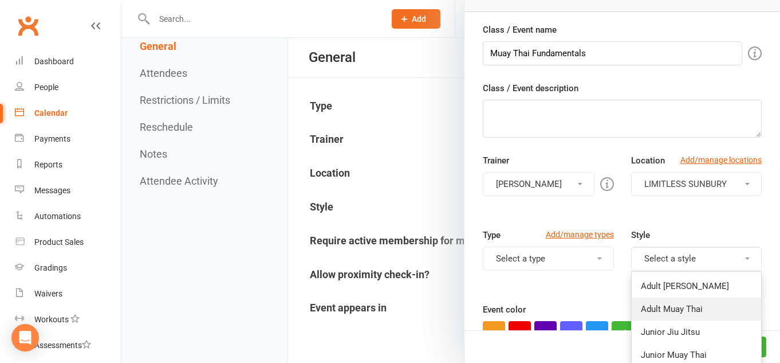
click at [690, 307] on link "Adult Muay Thai" at bounding box center [697, 308] width 130 height 23
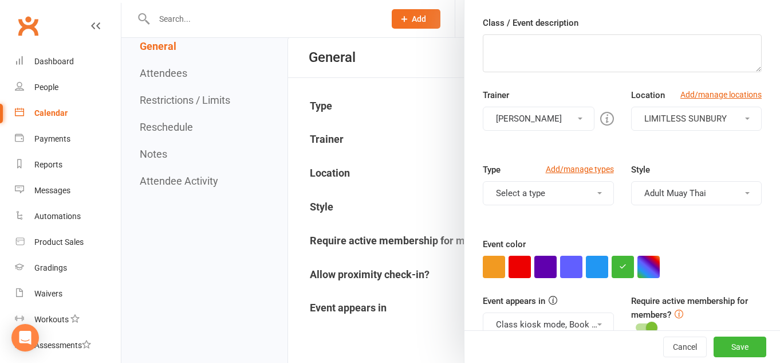
scroll to position [184, 0]
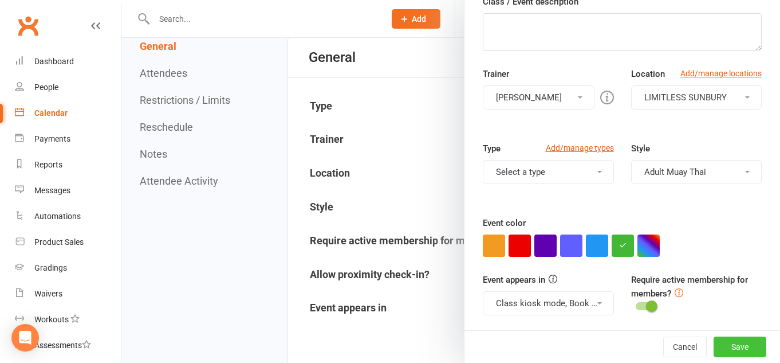
click at [741, 348] on button "Save" at bounding box center [740, 346] width 53 height 21
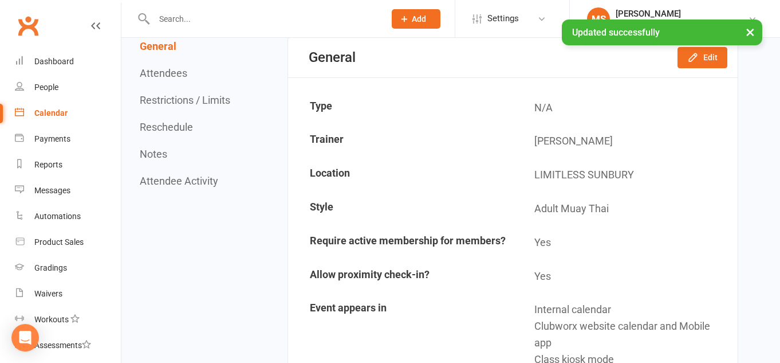
scroll to position [0, 0]
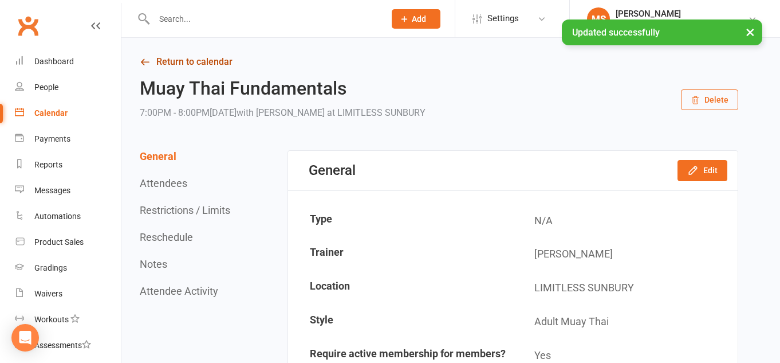
click at [191, 63] on link "Return to calendar" at bounding box center [439, 62] width 598 height 16
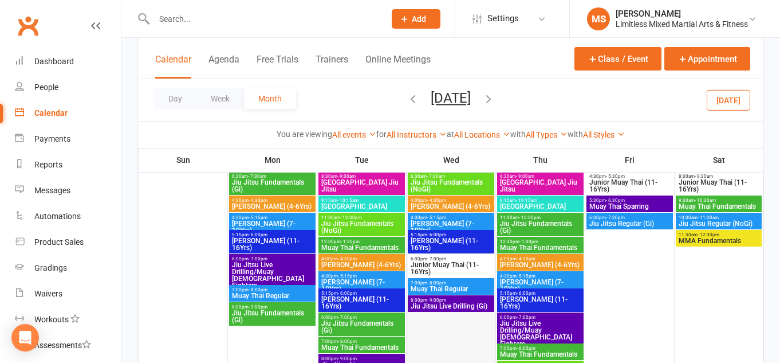
scroll to position [162, 0]
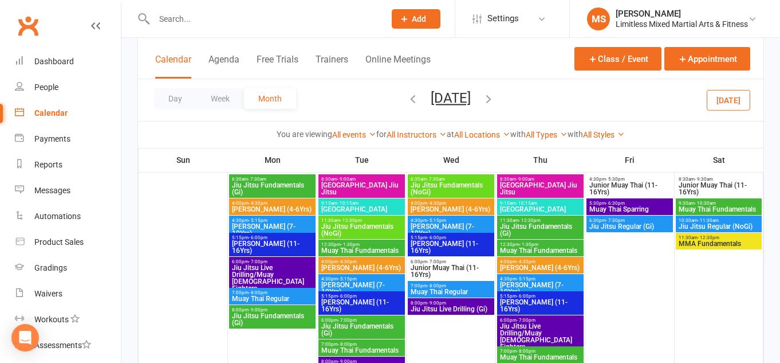
click at [703, 245] on span "MMA Fundamentals" at bounding box center [718, 243] width 81 height 7
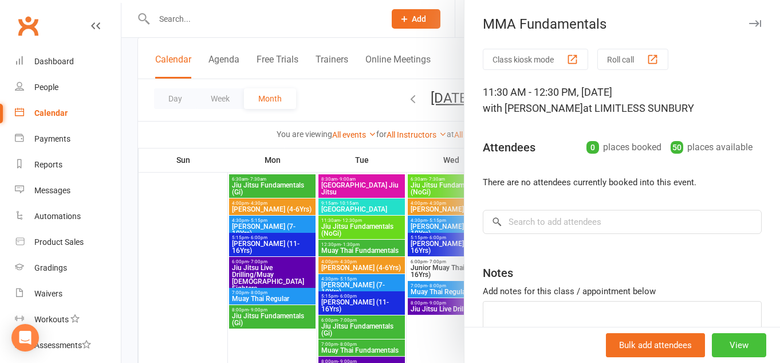
click at [728, 341] on button "View" at bounding box center [739, 345] width 54 height 24
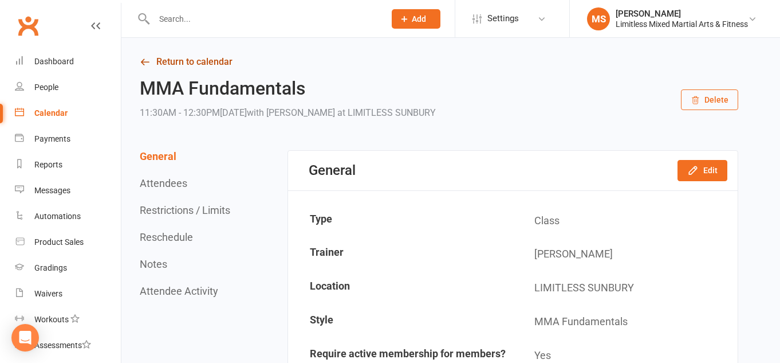
click at [209, 63] on link "Return to calendar" at bounding box center [439, 62] width 598 height 16
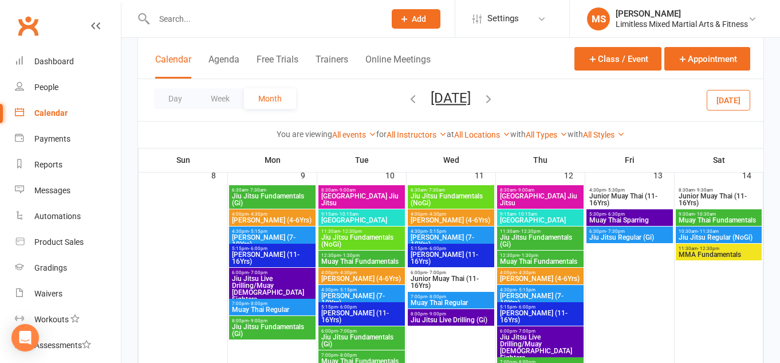
scroll to position [235, 0]
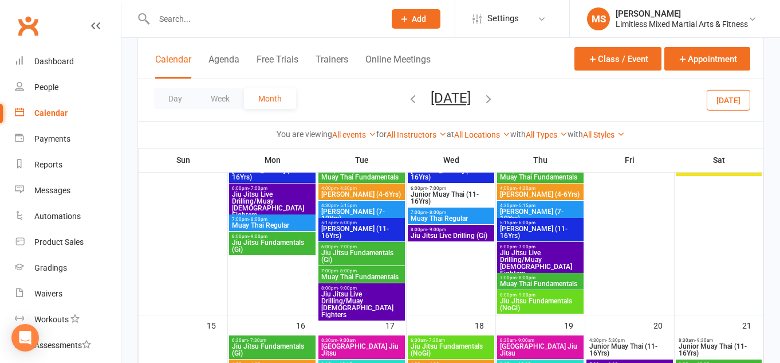
click at [540, 278] on span "7:00pm - 8:00pm" at bounding box center [540, 277] width 82 height 5
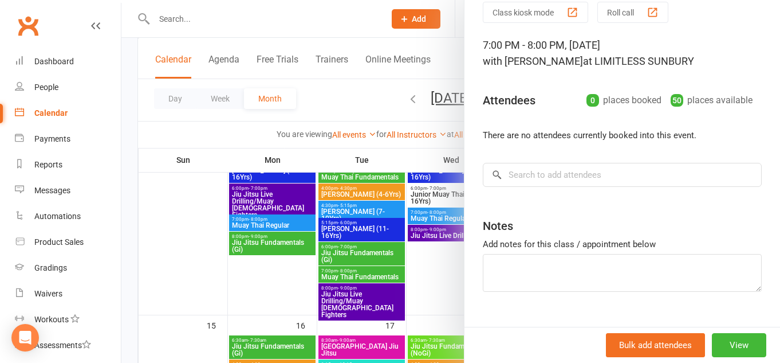
scroll to position [69, 0]
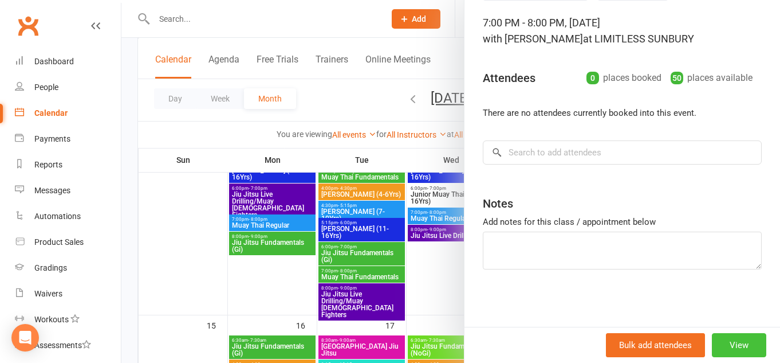
click at [727, 347] on button "View" at bounding box center [739, 345] width 54 height 24
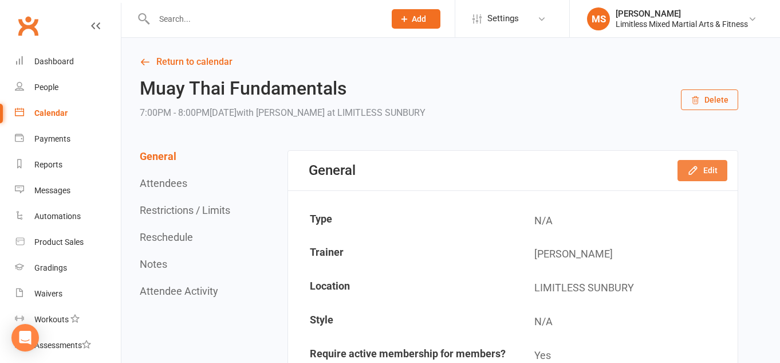
click at [709, 171] on button "Edit" at bounding box center [703, 170] width 50 height 21
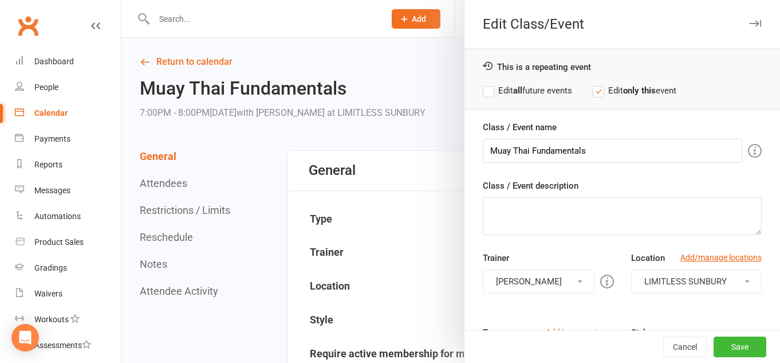
click at [511, 87] on label "Edit all future events" at bounding box center [527, 91] width 89 height 14
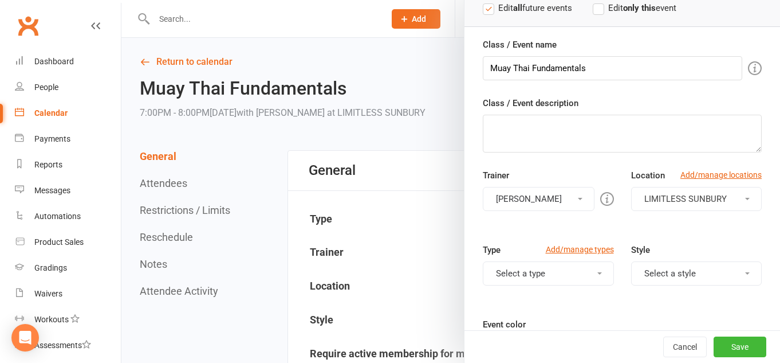
click at [660, 274] on button "Select a style" at bounding box center [696, 273] width 131 height 24
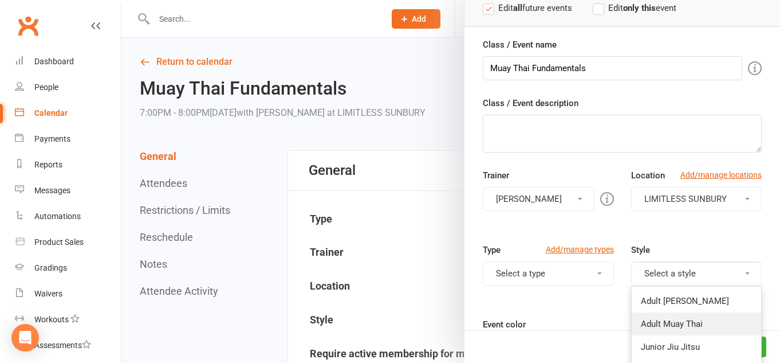
click at [661, 324] on link "Adult Muay Thai" at bounding box center [697, 323] width 130 height 23
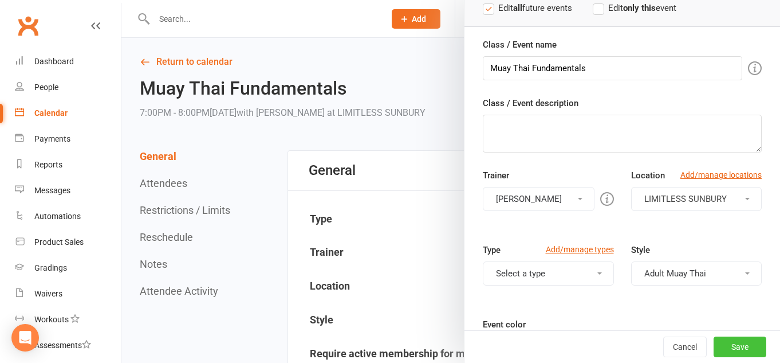
click at [741, 345] on button "Save" at bounding box center [740, 346] width 53 height 21
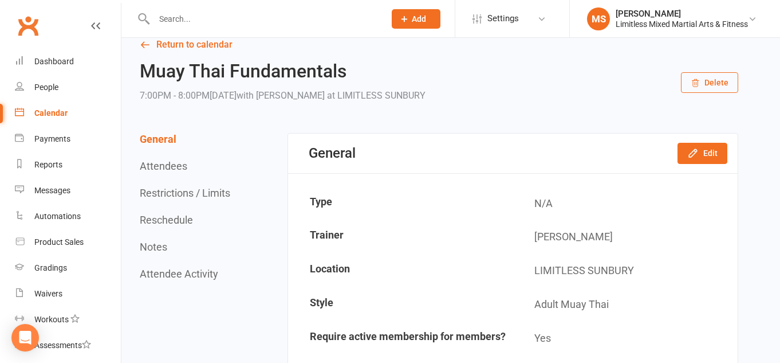
scroll to position [0, 0]
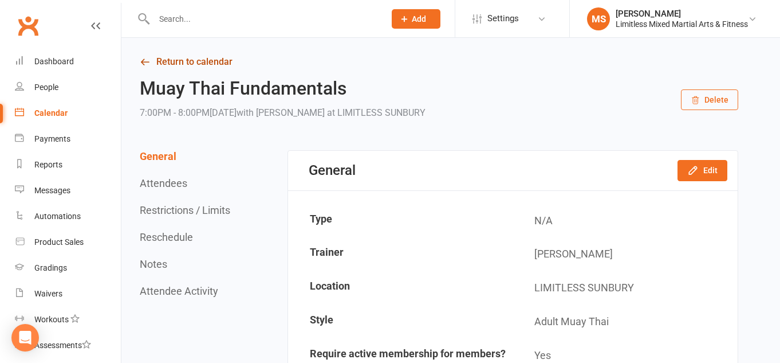
click at [205, 62] on link "Return to calendar" at bounding box center [439, 62] width 598 height 16
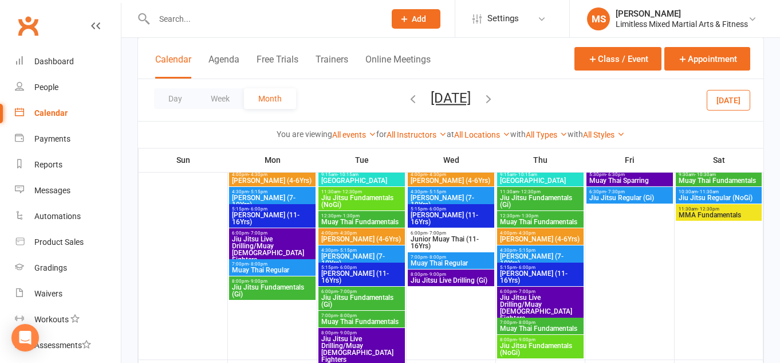
scroll to position [197, 0]
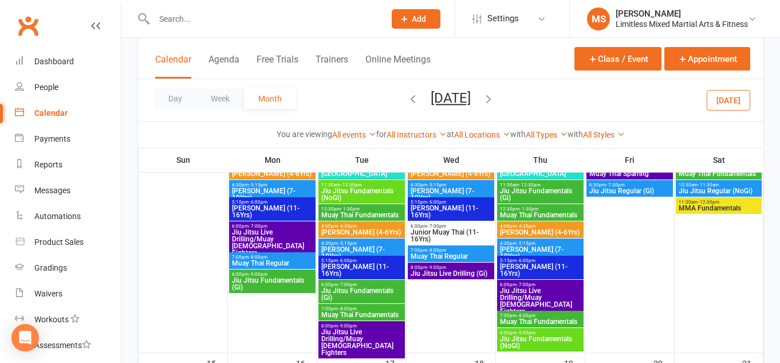
click at [535, 231] on span "Junior Jiu Jitsu (4-6Yrs)" at bounding box center [540, 232] width 82 height 7
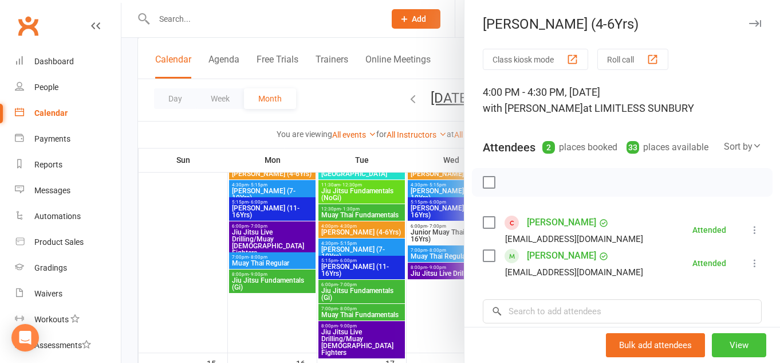
click at [734, 341] on button "View" at bounding box center [739, 345] width 54 height 24
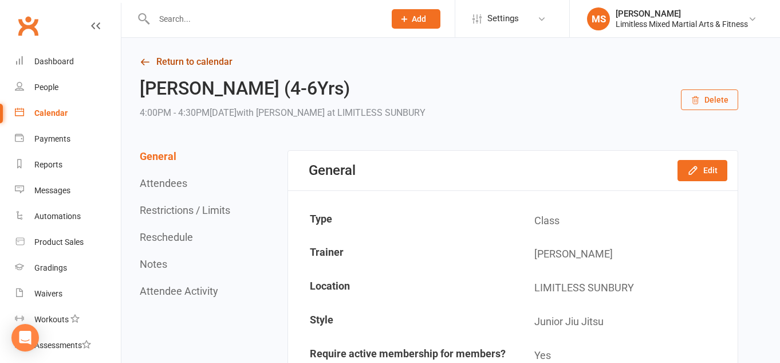
click at [188, 57] on link "Return to calendar" at bounding box center [439, 62] width 598 height 16
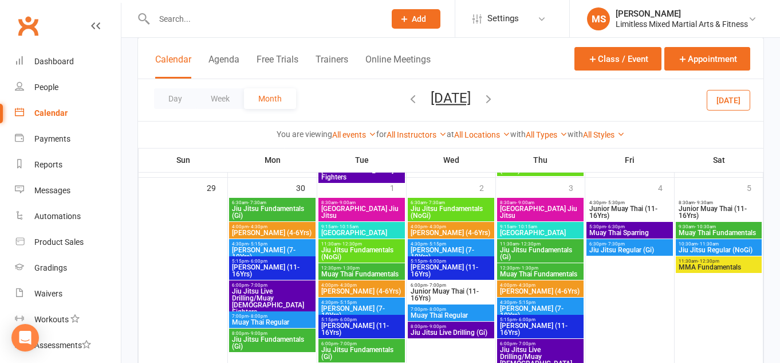
scroll to position [841, 0]
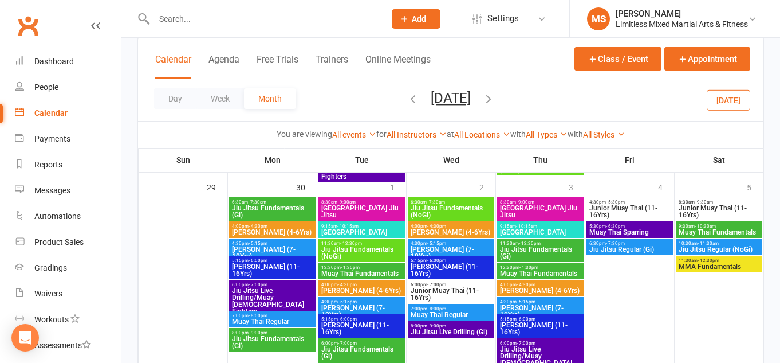
click at [451, 290] on span "Junior Muay Thai (11-16Yrs)" at bounding box center [451, 294] width 82 height 14
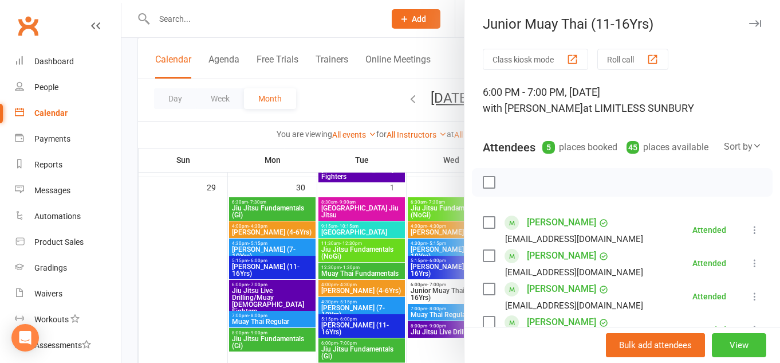
click at [743, 342] on button "View" at bounding box center [739, 345] width 54 height 24
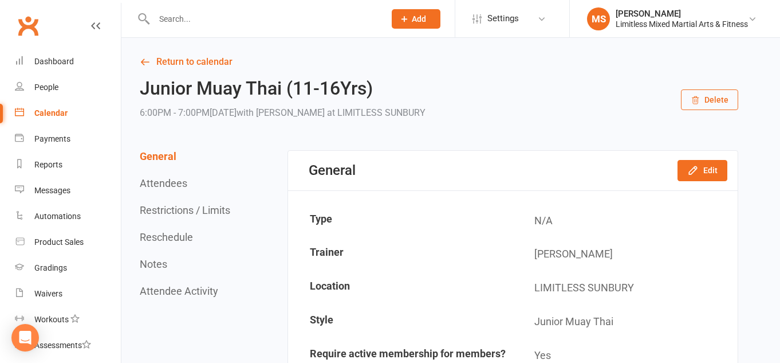
click at [57, 110] on div "Calendar" at bounding box center [50, 112] width 33 height 9
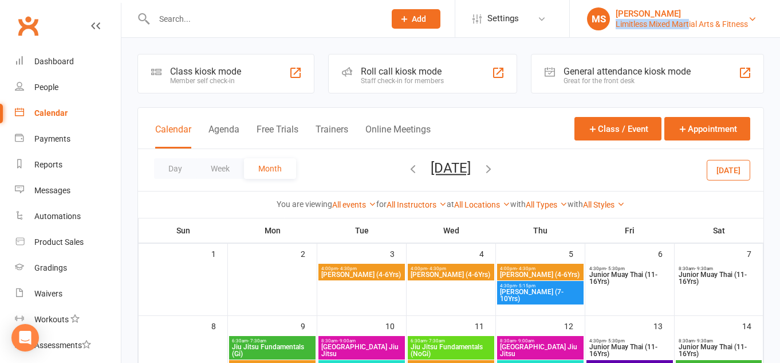
click at [687, 19] on div "Limitless Mixed Martial Arts & Fitness" at bounding box center [682, 24] width 132 height 10
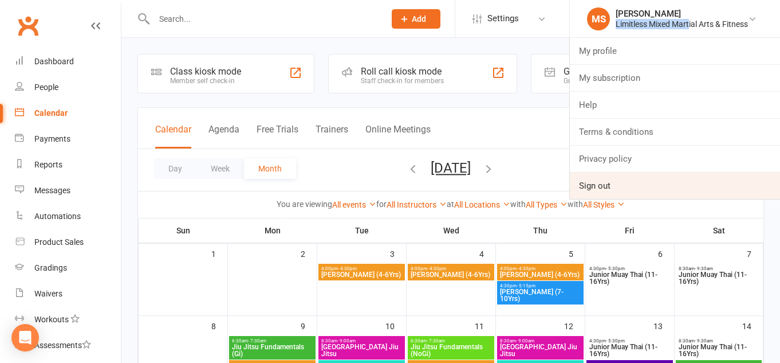
click at [615, 181] on link "Sign out" at bounding box center [675, 185] width 210 height 26
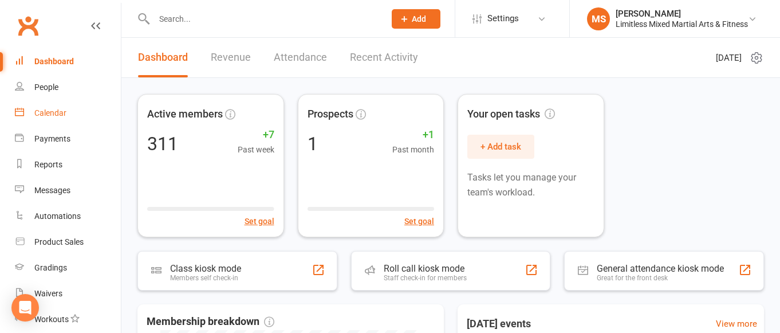
click at [49, 115] on div "Calendar" at bounding box center [50, 112] width 32 height 9
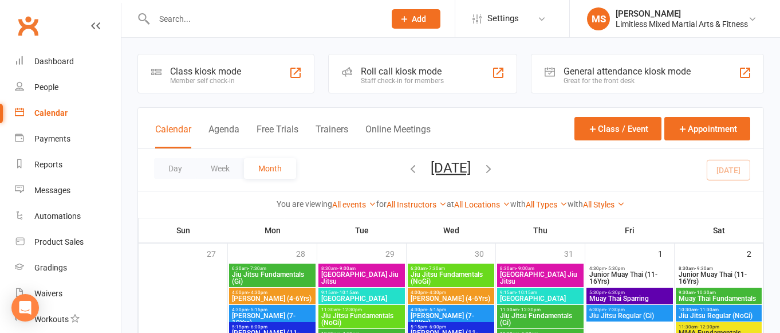
click at [204, 71] on div "Class kiosk mode" at bounding box center [205, 71] width 71 height 11
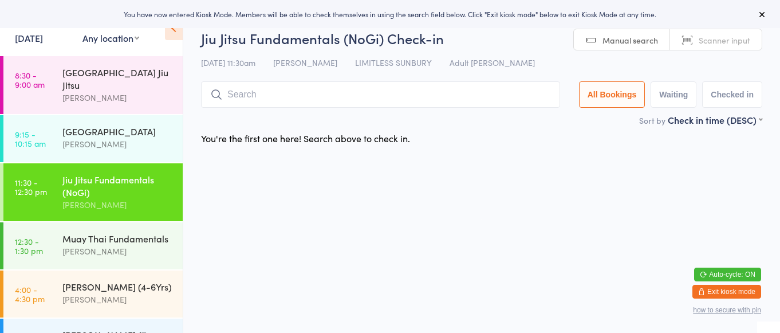
click at [43, 37] on link "12 Aug, 2025" at bounding box center [29, 37] width 28 height 13
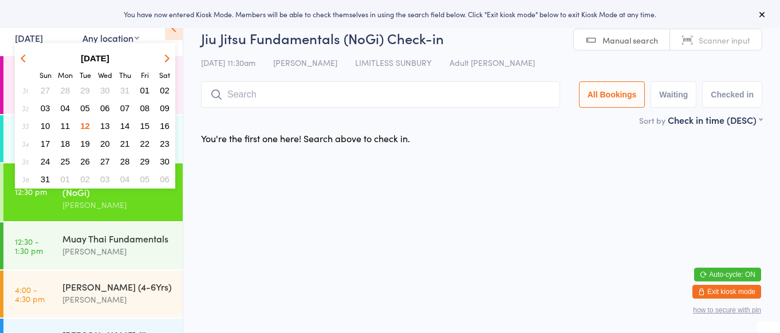
click at [69, 123] on span "11" at bounding box center [66, 126] width 10 height 10
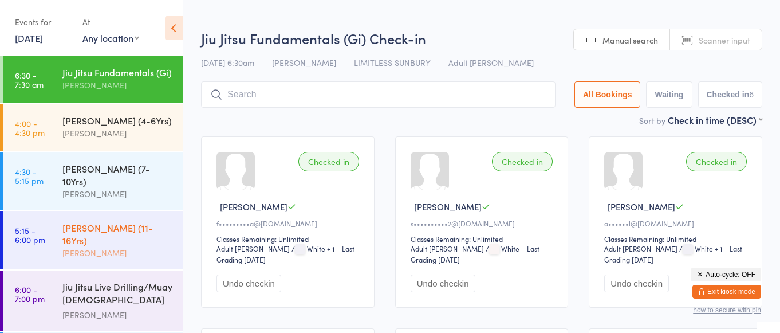
scroll to position [72, 0]
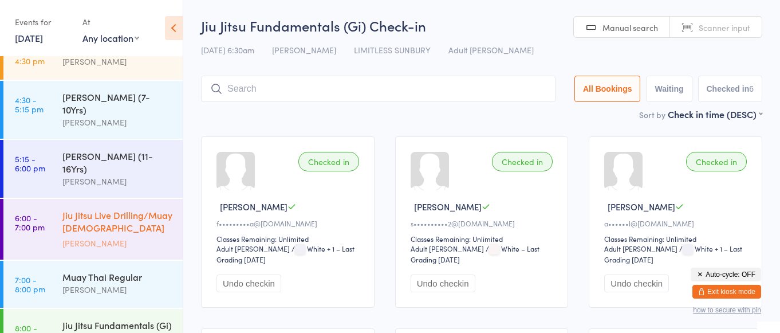
click at [99, 237] on div "[PERSON_NAME]" at bounding box center [117, 243] width 111 height 13
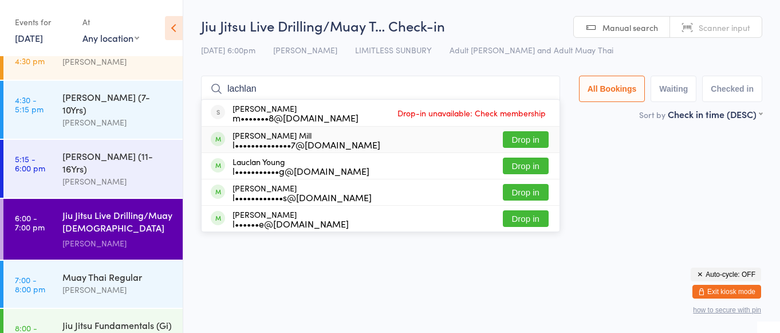
type input "lachlan"
click at [528, 143] on button "Drop in" at bounding box center [526, 139] width 46 height 17
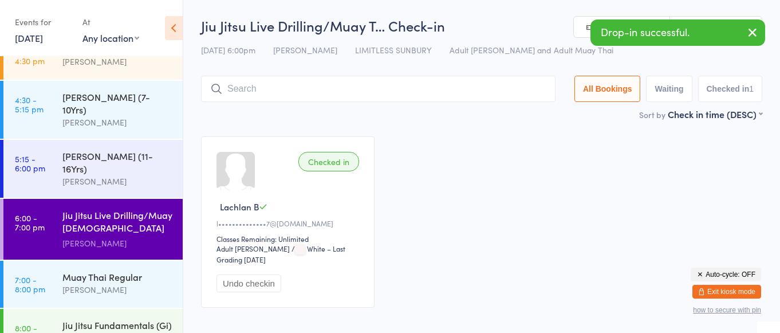
click at [282, 97] on input "search" at bounding box center [378, 89] width 355 height 26
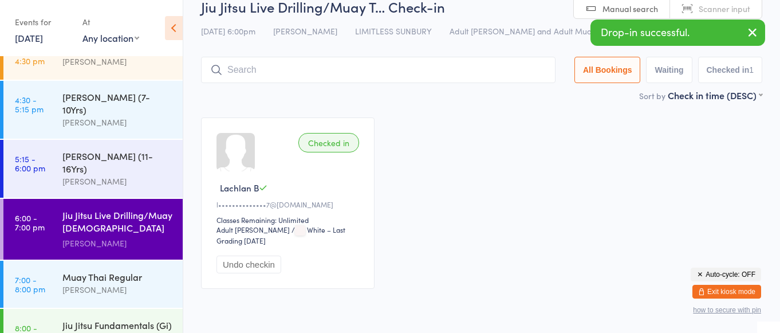
scroll to position [53, 0]
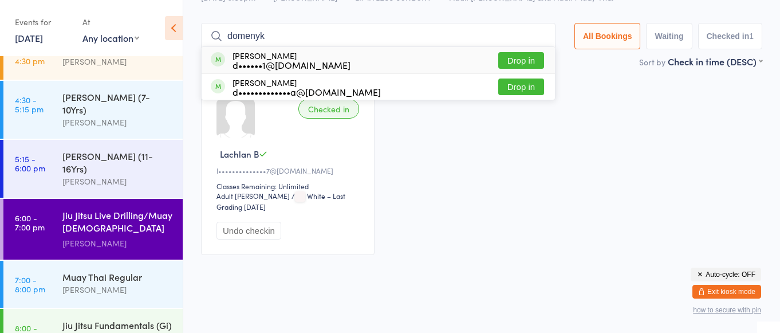
type input "domenyk"
click at [439, 64] on div "Domenyk Eades d••••••1@hotmail.com Drop in" at bounding box center [378, 60] width 353 height 26
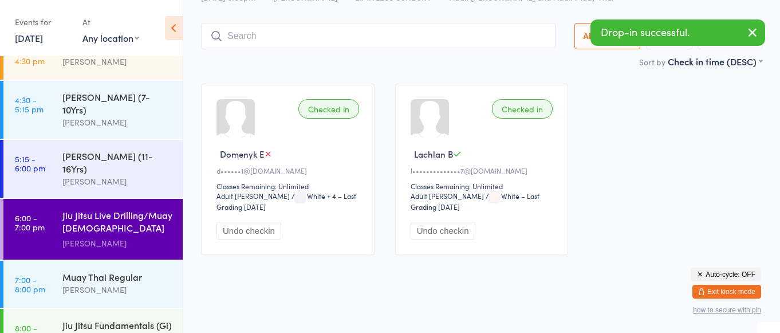
click at [300, 38] on input "search" at bounding box center [378, 36] width 355 height 26
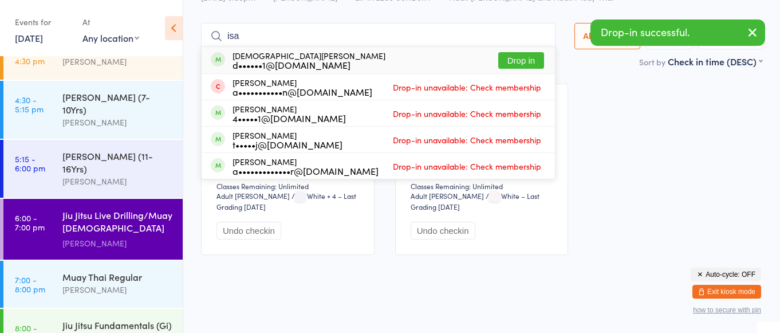
type input "isa"
click at [278, 60] on div "d••••••1@hotmail.com" at bounding box center [309, 64] width 153 height 9
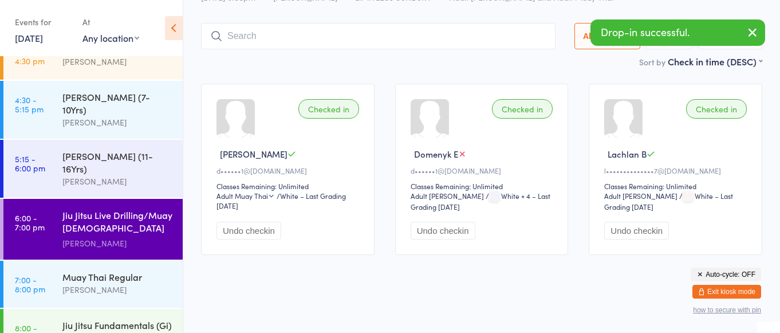
click at [266, 43] on input "search" at bounding box center [378, 36] width 355 height 26
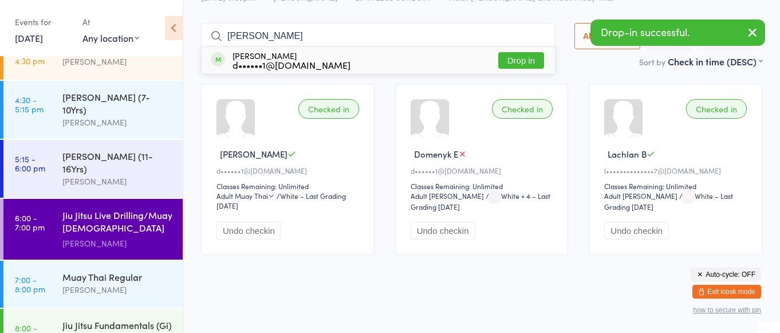
type input "idris"
click at [274, 61] on div "d••••••1@hotmail.com" at bounding box center [292, 64] width 118 height 9
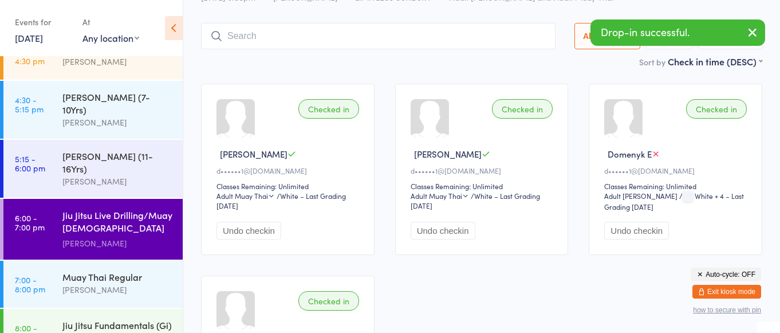
click at [251, 31] on input "search" at bounding box center [378, 36] width 355 height 26
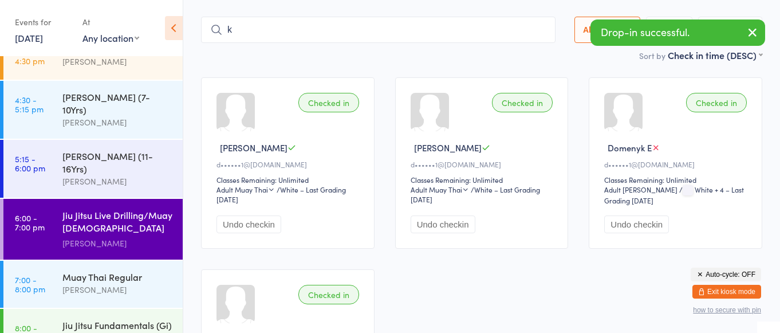
scroll to position [62, 0]
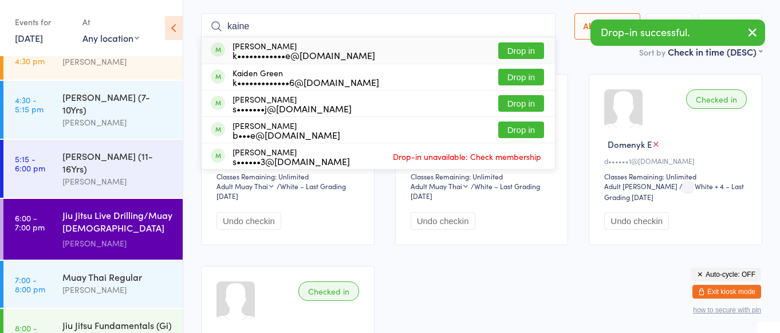
type input "kaine"
click at [279, 52] on div "k••••••••••••e@hotmail.com" at bounding box center [304, 54] width 143 height 9
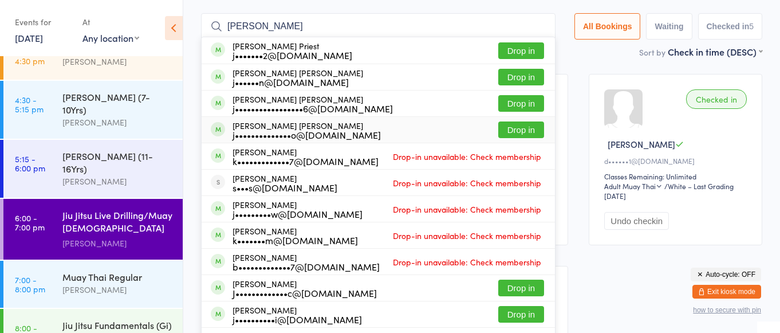
type input "jackson"
click at [294, 133] on div "j••••••••••••••o@gmail.com" at bounding box center [307, 134] width 148 height 9
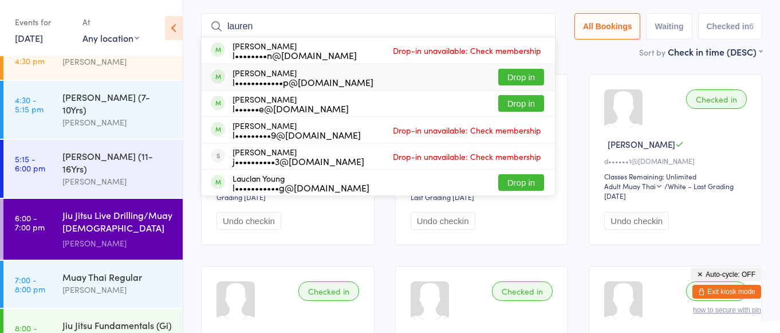
type input "lauren"
click at [313, 79] on div "l••••••••••••p@gmail.com" at bounding box center [303, 81] width 141 height 9
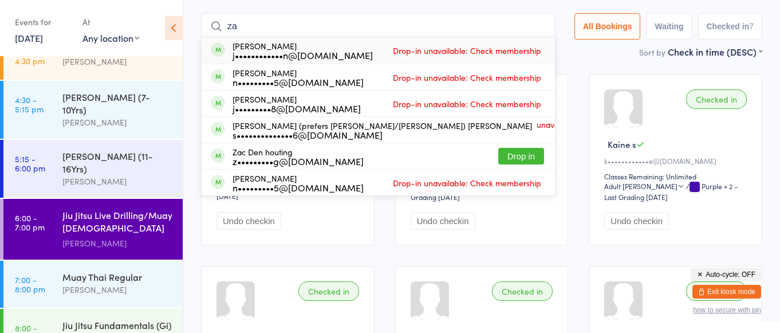
type input "z"
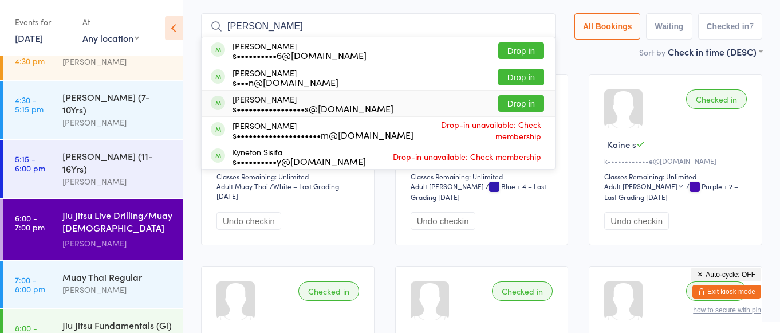
type input "simon"
click at [523, 102] on button "Drop in" at bounding box center [521, 103] width 46 height 17
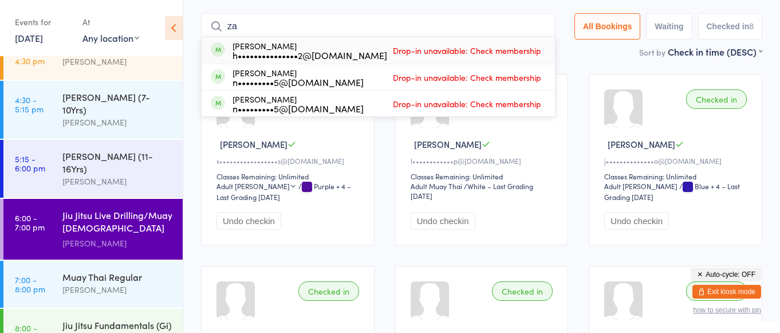
type input "z"
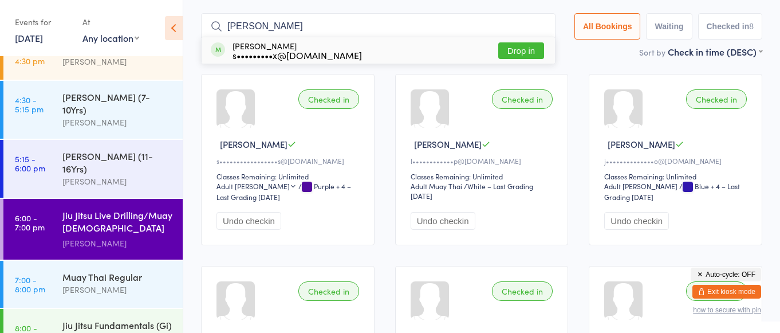
type input "felix"
click at [286, 50] on div "s•••••••••x@icloud.com" at bounding box center [297, 54] width 129 height 9
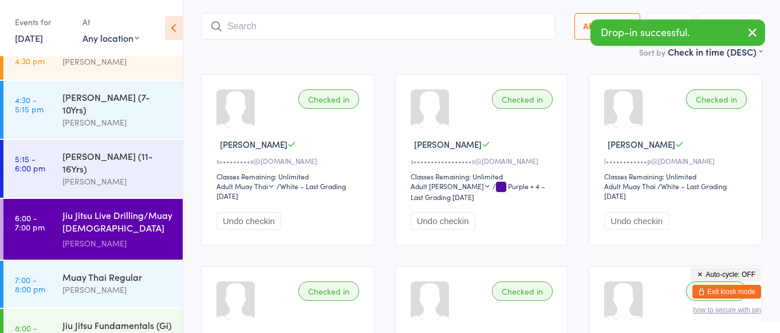
click at [271, 30] on input "search" at bounding box center [378, 26] width 355 height 26
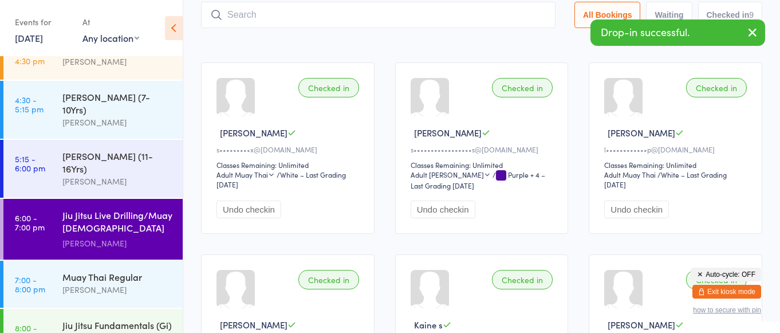
scroll to position [76, 0]
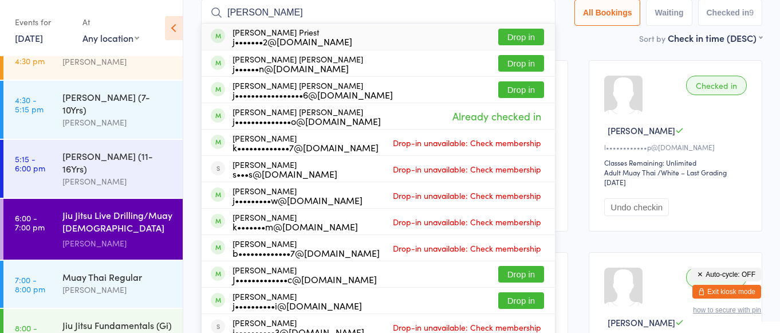
type input "jackson"
click at [283, 40] on div "j•••••••2@hotmail.com" at bounding box center [293, 41] width 120 height 9
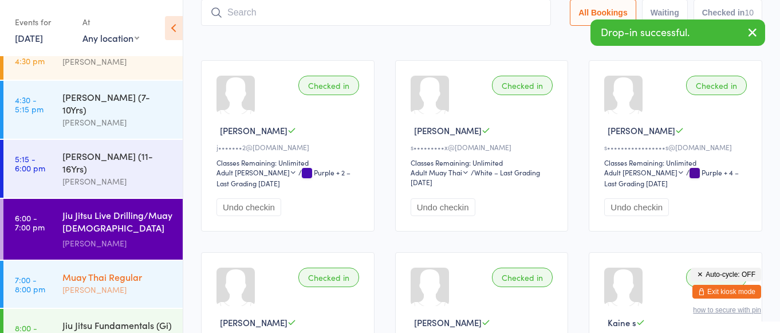
click at [92, 270] on div "Muay Thai Regular" at bounding box center [117, 276] width 111 height 13
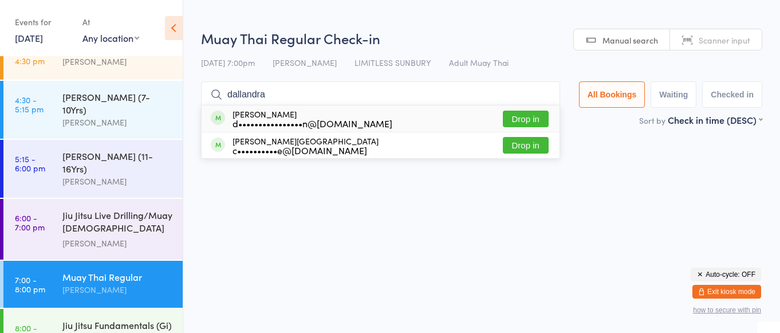
type input "dallandra"
click at [273, 119] on div "d••••••••••••••••n@gmail.com" at bounding box center [313, 123] width 160 height 9
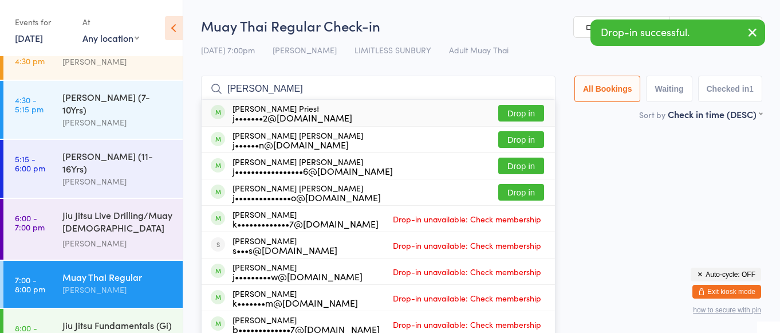
type input "jackson"
click at [282, 113] on div "j•••••••2@hotmail.com" at bounding box center [293, 117] width 120 height 9
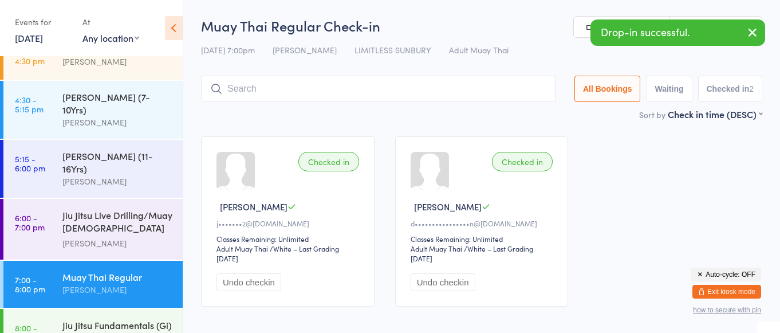
click at [250, 92] on input "search" at bounding box center [378, 89] width 355 height 26
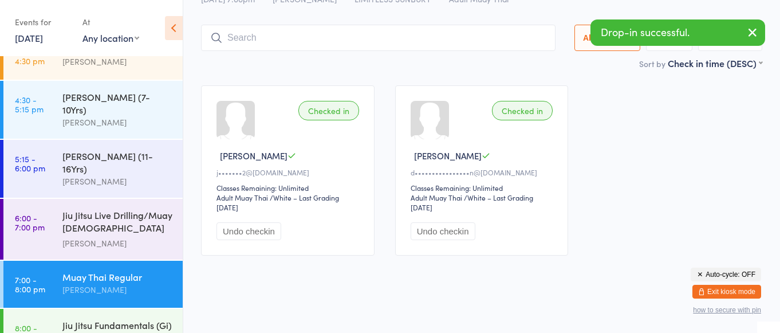
scroll to position [52, 0]
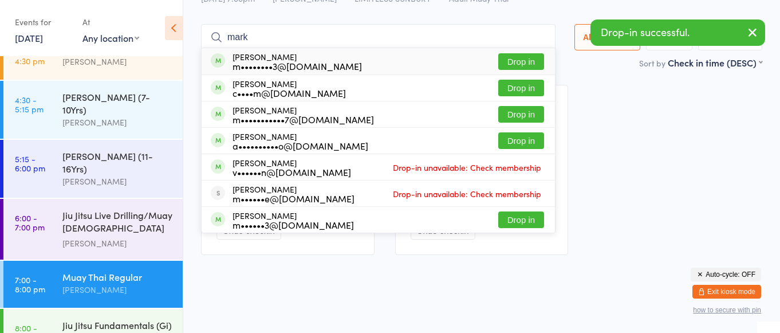
type input "mark"
click at [265, 63] on div "m••••••••3@outlook.com" at bounding box center [297, 65] width 129 height 9
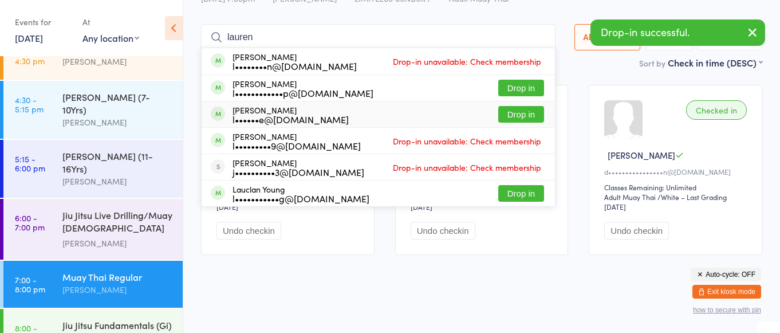
type input "lauren"
click at [279, 117] on div "l••••••e@outlook.com.au" at bounding box center [291, 119] width 116 height 9
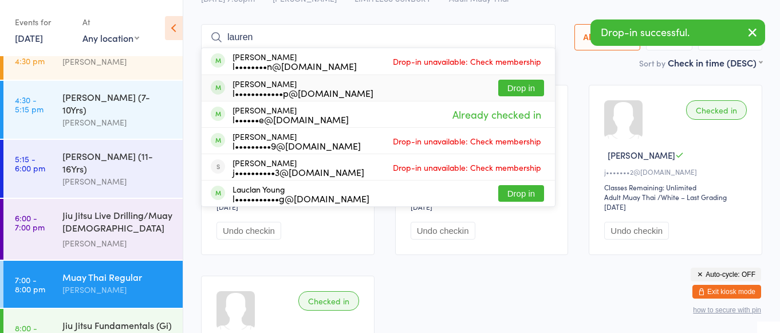
type input "lauren"
click at [275, 90] on div "l••••••••••••p@gmail.com" at bounding box center [303, 92] width 141 height 9
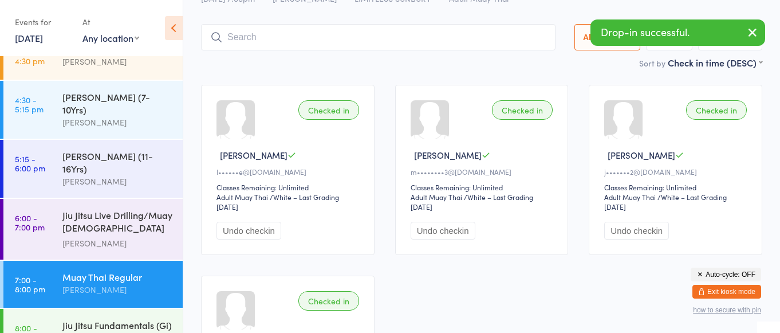
click at [254, 41] on input "search" at bounding box center [378, 37] width 355 height 26
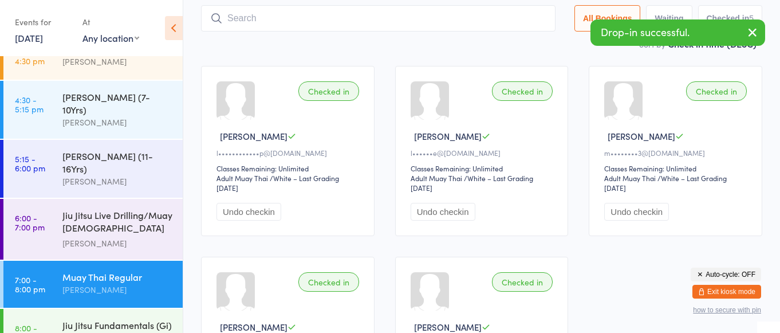
scroll to position [76, 0]
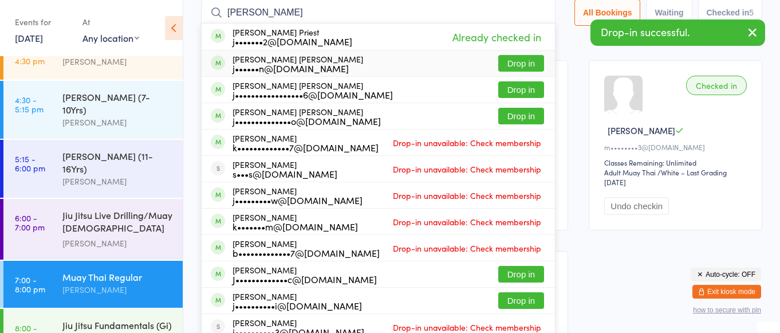
type input "jackson"
click at [298, 65] on div "j••••••n@gmail.com" at bounding box center [298, 68] width 131 height 9
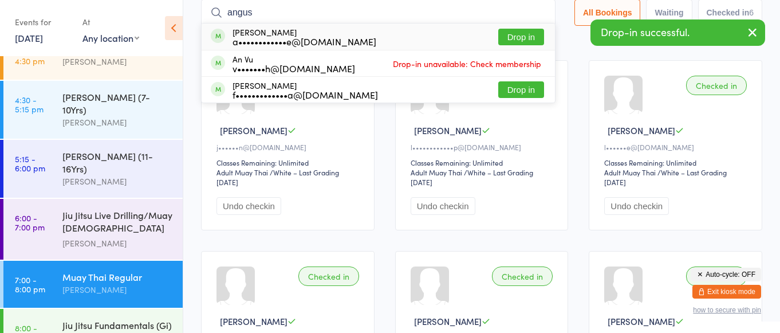
type input "angus"
click at [279, 38] on div "a••••••••••••e@gmail.com" at bounding box center [305, 41] width 144 height 9
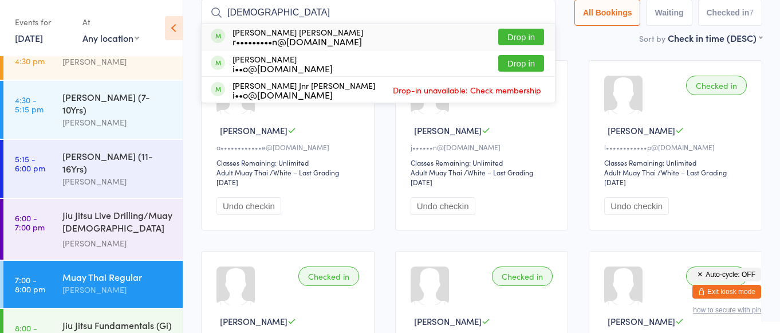
type input "pagan"
click at [290, 44] on div "r•••••••••n@hotmail.com" at bounding box center [298, 41] width 131 height 9
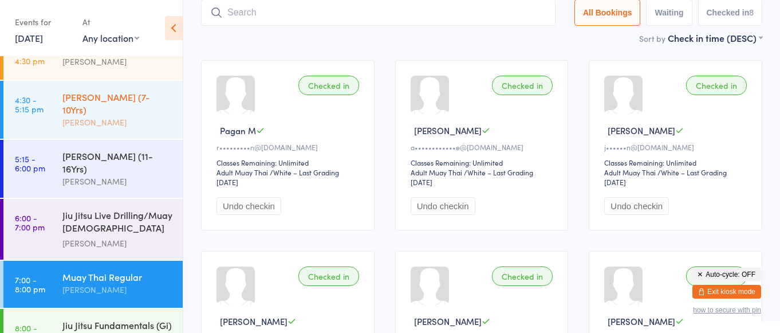
scroll to position [0, 0]
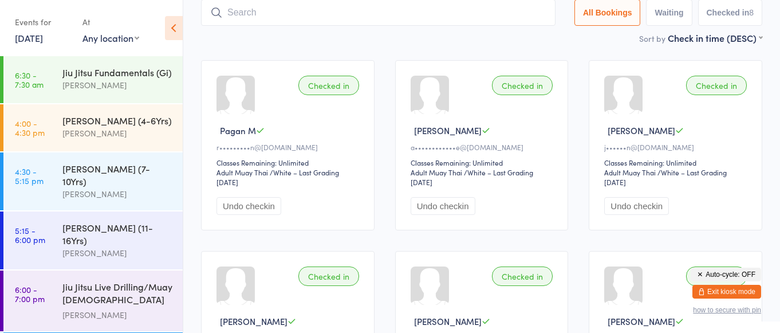
click at [724, 294] on button "Exit kiosk mode" at bounding box center [726, 292] width 69 height 14
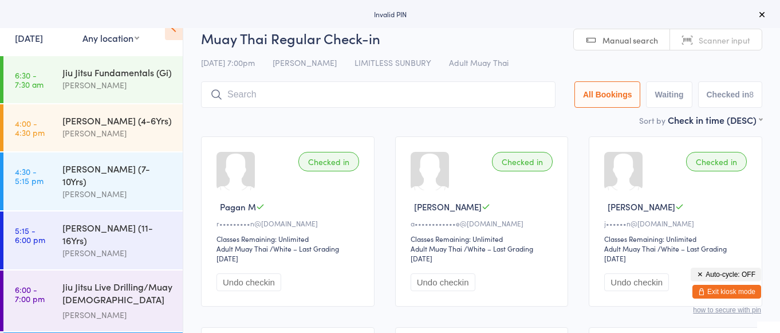
click at [714, 294] on button "Exit kiosk mode" at bounding box center [726, 292] width 69 height 14
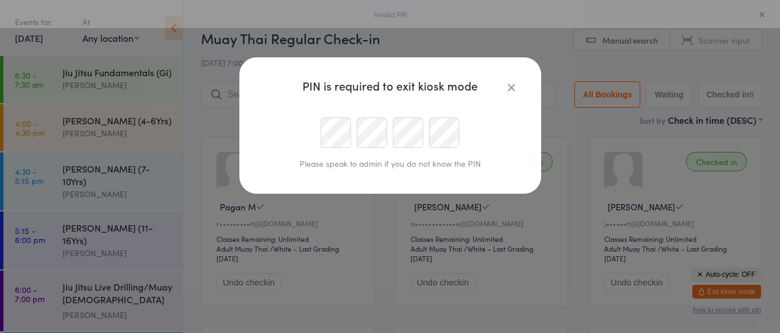
type input "[PERSON_NAME][EMAIL_ADDRESS][DOMAIN_NAME]"
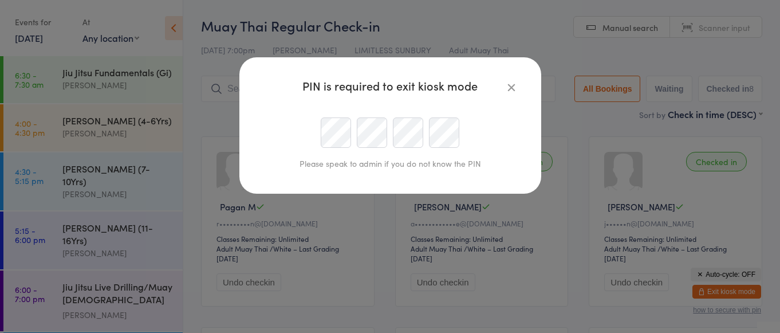
click at [274, 141] on div at bounding box center [390, 132] width 262 height 30
click at [305, 134] on div at bounding box center [390, 132] width 262 height 30
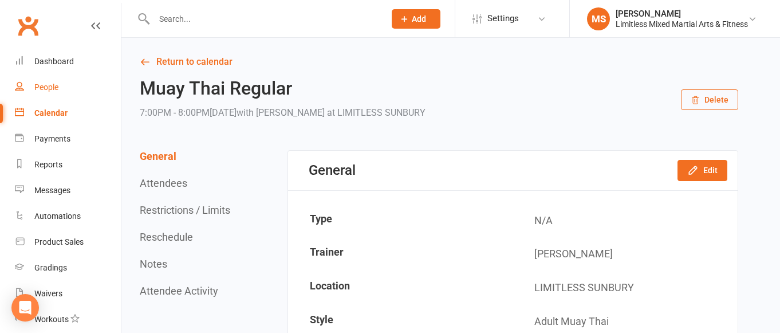
click at [46, 81] on link "People" at bounding box center [68, 87] width 106 height 26
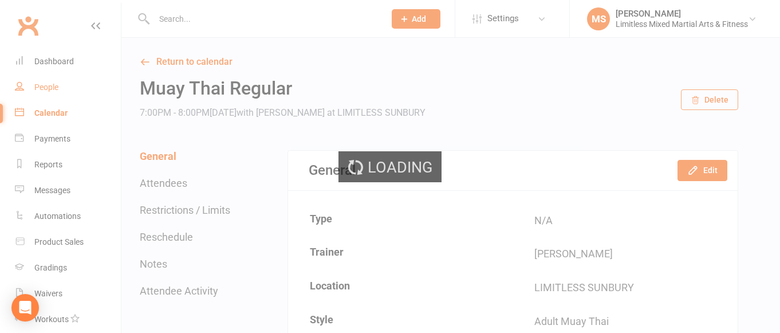
select select "100"
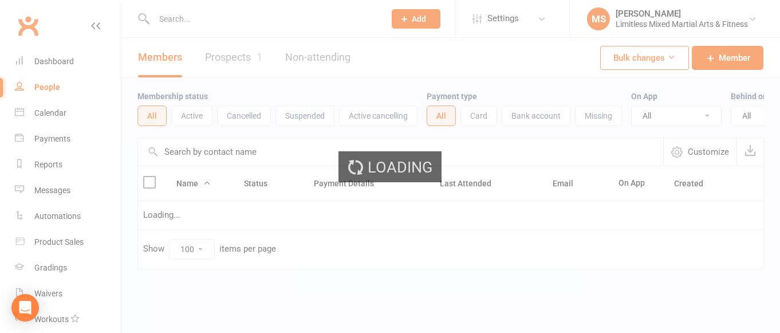
click at [202, 18] on div "Loading" at bounding box center [390, 166] width 780 height 333
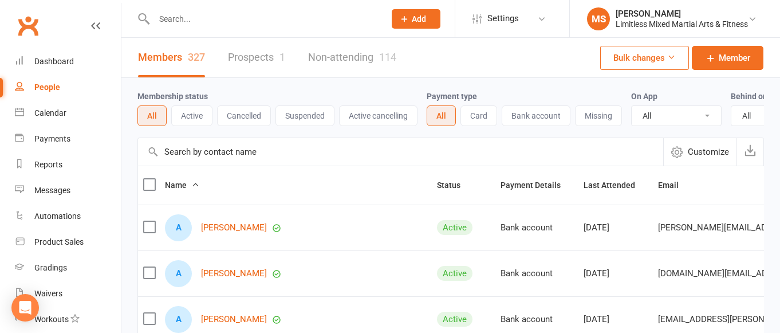
click at [178, 20] on input "text" at bounding box center [264, 19] width 226 height 16
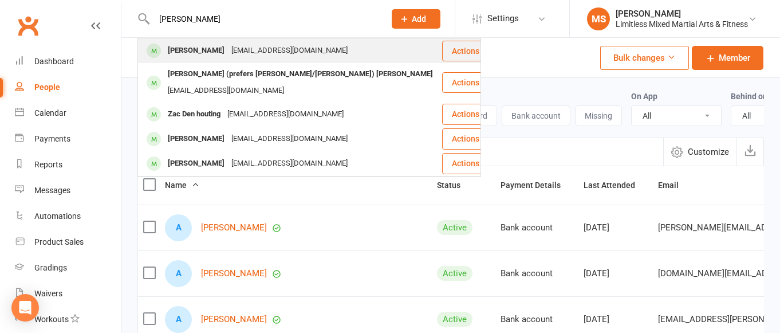
type input "[PERSON_NAME]"
click at [204, 48] on div "[PERSON_NAME]" at bounding box center [196, 50] width 64 height 17
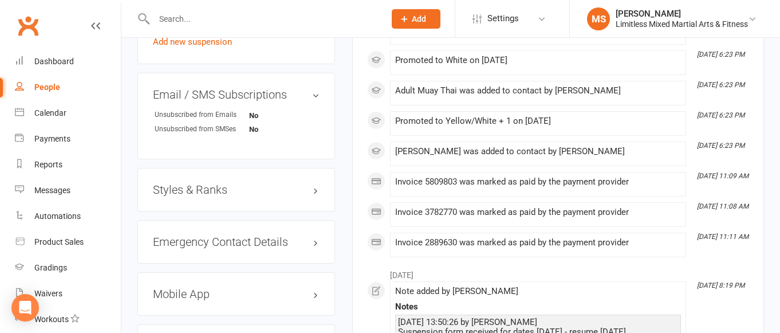
scroll to position [808, 0]
click at [205, 183] on h3 "Styles & Ranks" at bounding box center [236, 189] width 167 height 13
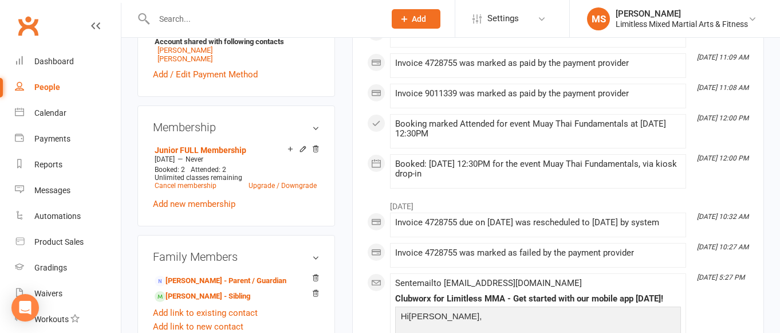
scroll to position [419, 0]
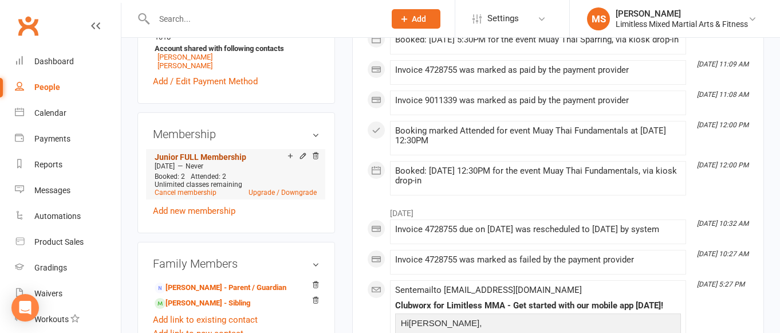
click at [228, 152] on link "Junior FULL Membership" at bounding box center [201, 156] width 92 height 9
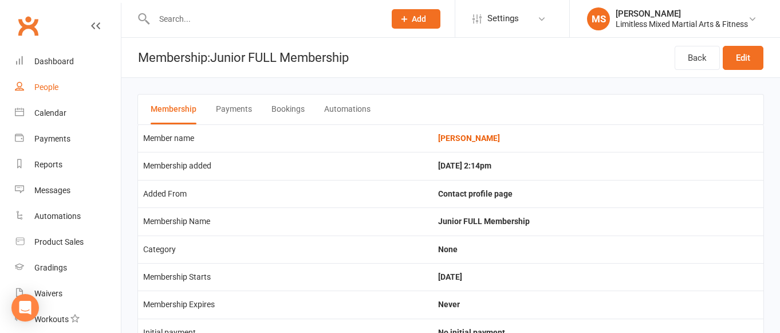
click at [51, 82] on link "People" at bounding box center [68, 87] width 106 height 26
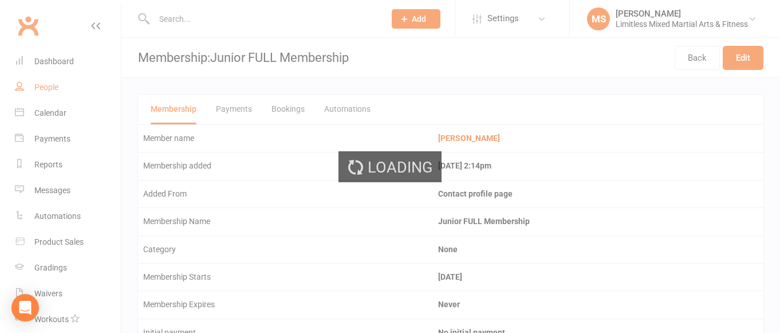
select select "100"
